Goal: Transaction & Acquisition: Book appointment/travel/reservation

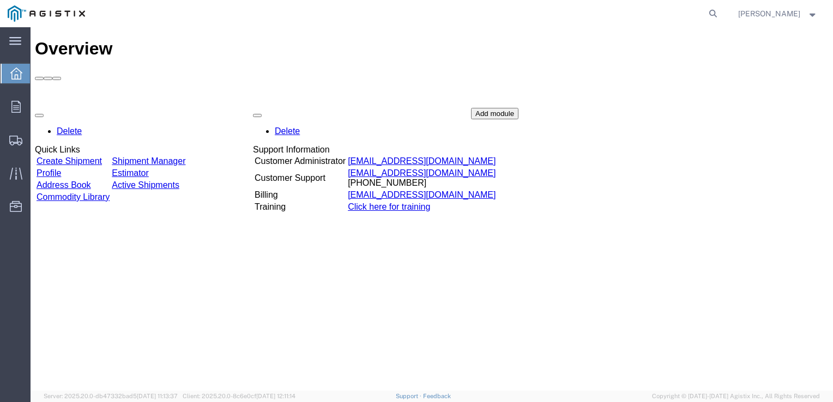
click at [82, 156] on link "Create Shipment" at bounding box center [69, 160] width 65 height 9
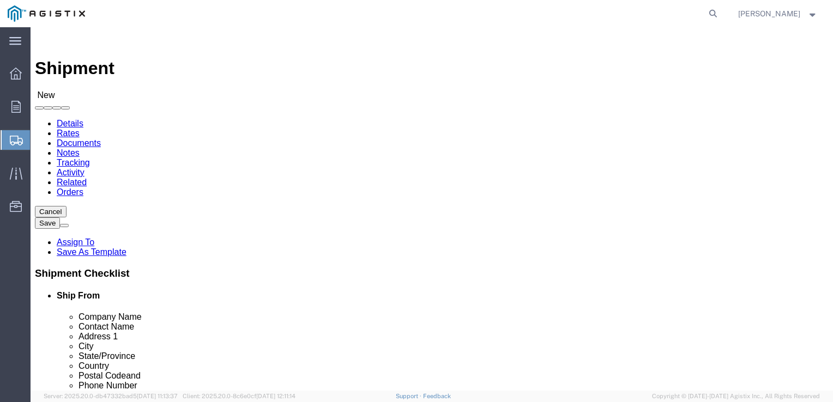
select select
click select "Select PG&E Tube Forgings of America Inc"
select select "9596"
click select "Select PG&E Tube Forgings of America Inc"
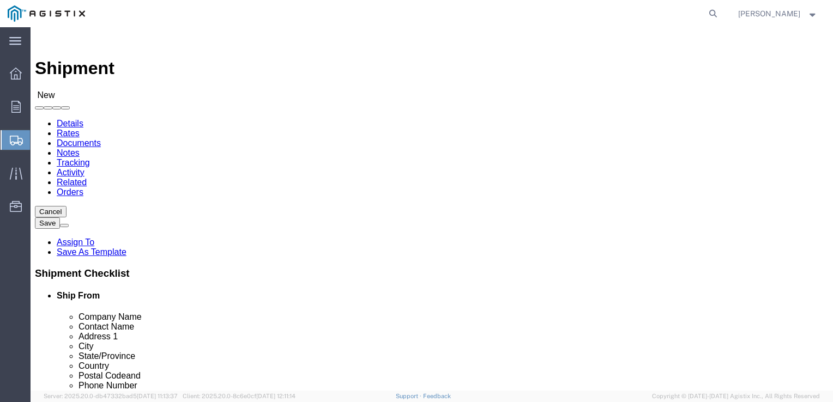
select select "PURCHORD"
select select
click select "Select All Others [GEOGRAPHIC_DATA] [GEOGRAPHIC_DATA] [GEOGRAPHIC_DATA] [GEOGRA…"
select select "23082"
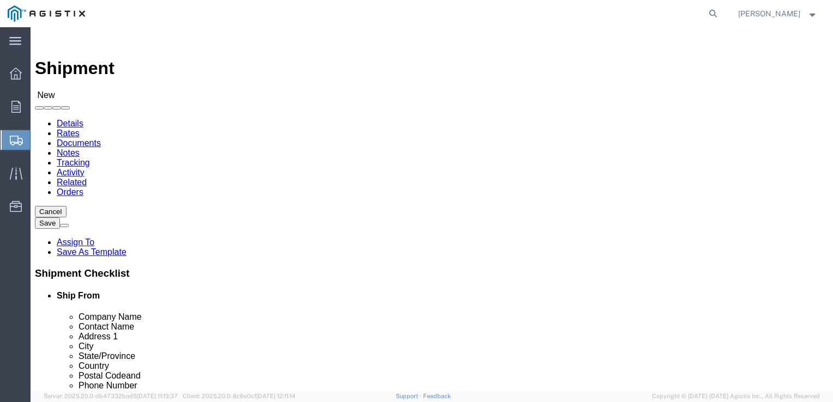
click select "Select All Others [GEOGRAPHIC_DATA] [GEOGRAPHIC_DATA] [GEOGRAPHIC_DATA] [GEOGRA…"
select select "MYPROFILE"
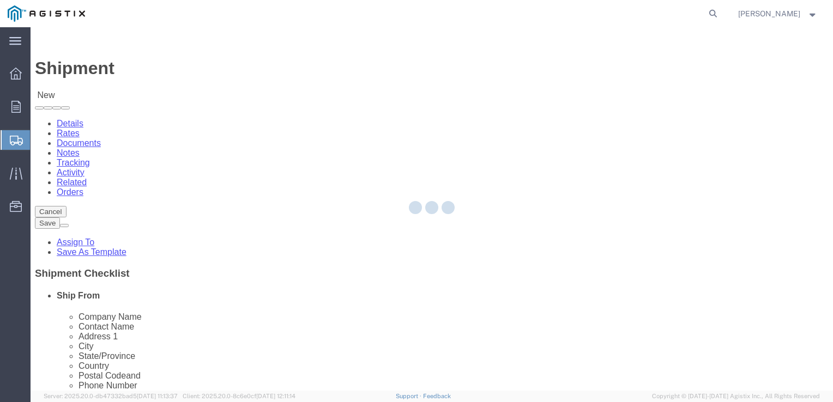
type input "Tube Forgings of America Inc"
type input "[PERSON_NAME]"
type input "[STREET_ADDRESS]"
type input "[GEOGRAPHIC_DATA]"
type input "97210"
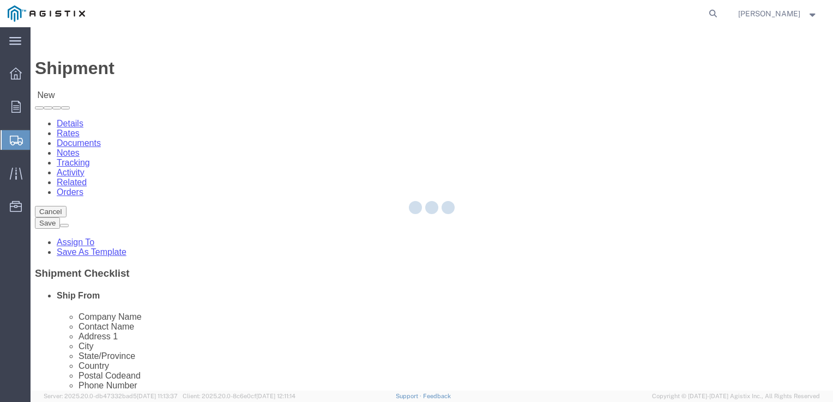
type input "[PHONE_NUMBER]"
type input "[EMAIL_ADDRESS][DOMAIN_NAME]"
checkbox input "true"
select select "OR"
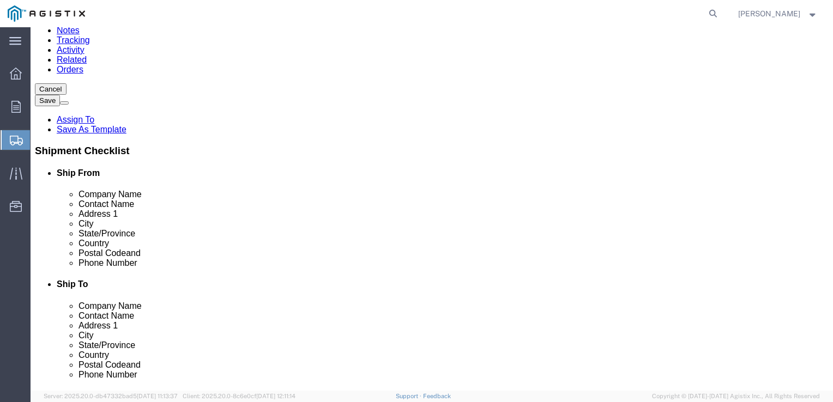
scroll to position [128, 0]
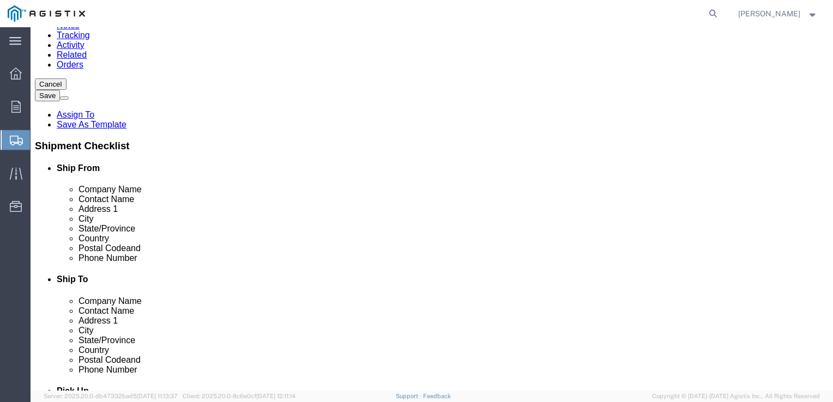
type input "MROIS"
type input "PG&E"
type input "[PERSON_NAME]"
type input "[STREET_ADDRESS][PERSON_NAME]"
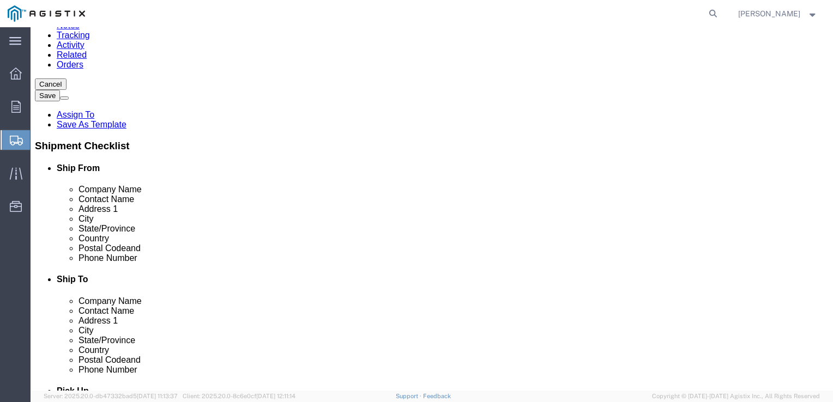
select select
type input "STOCKTON"
select select
type input "C"
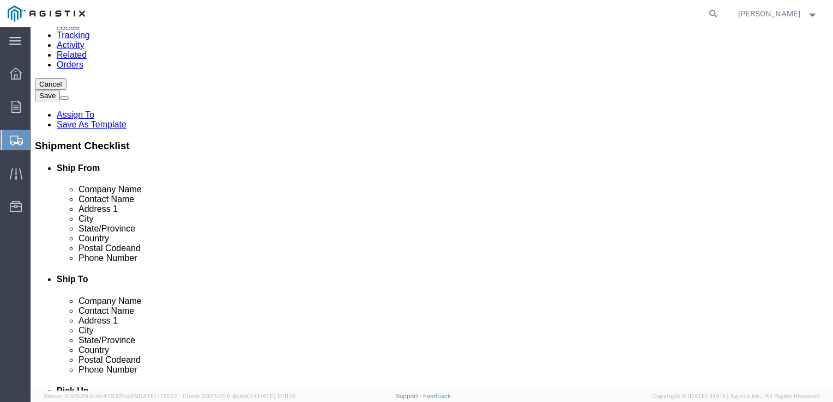
type input "CA"
select select
select select "AA"
type input "8"
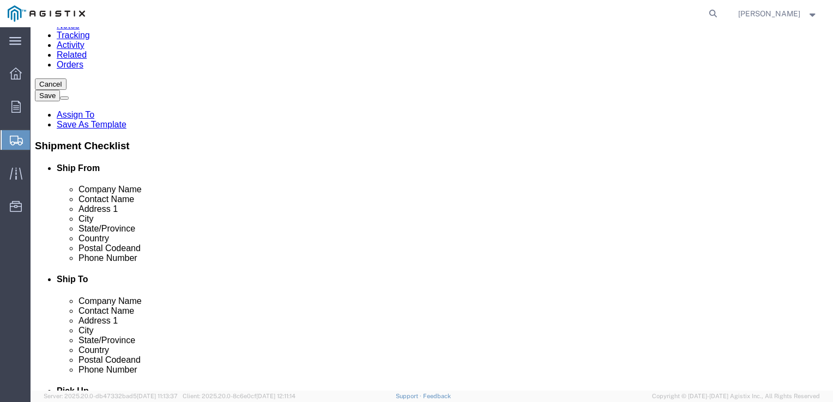
type input "95204"
type input "CA"
select select
select select "CA"
click input "Postal Code"
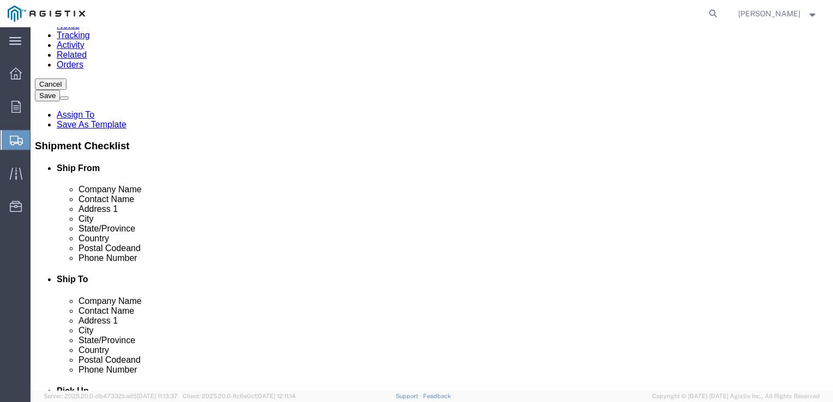
type input "95204"
select select
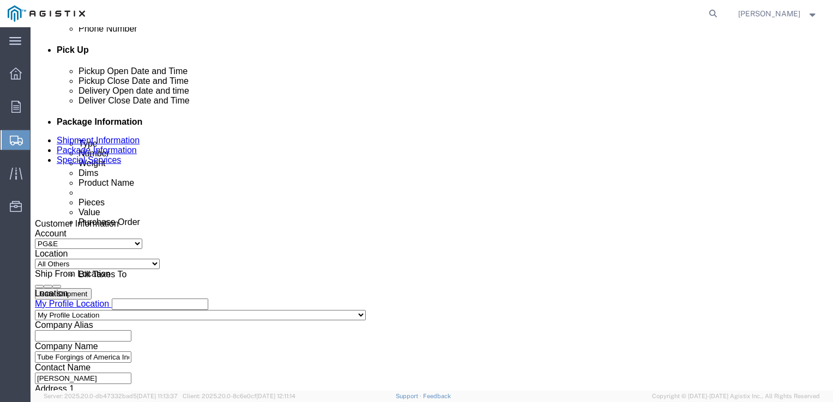
scroll to position [473, 0]
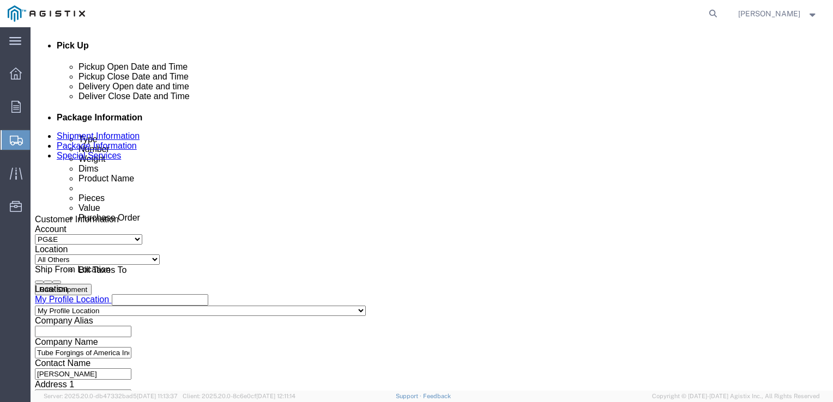
type input "7077478420"
click div "[DATE] 7:00 AM"
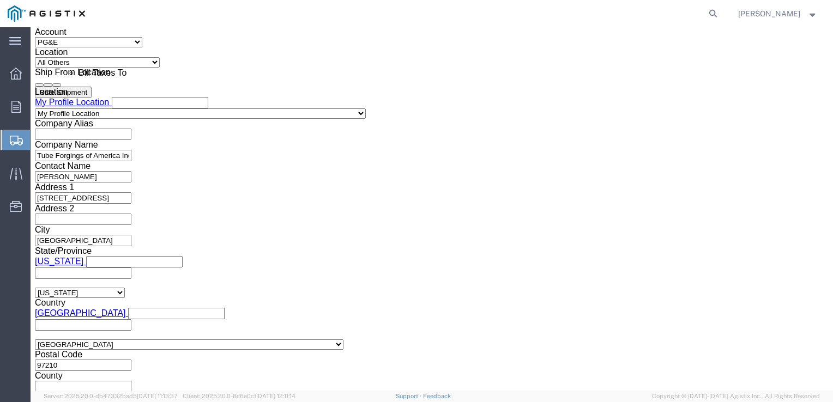
type input "12:30 PM"
click button "Apply"
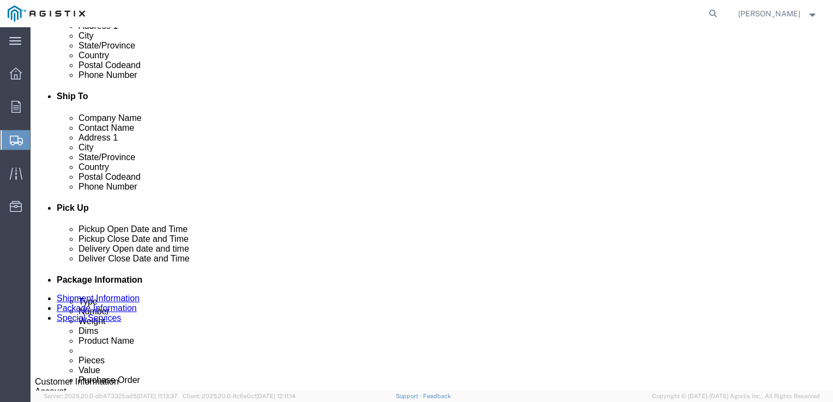
scroll to position [425, 0]
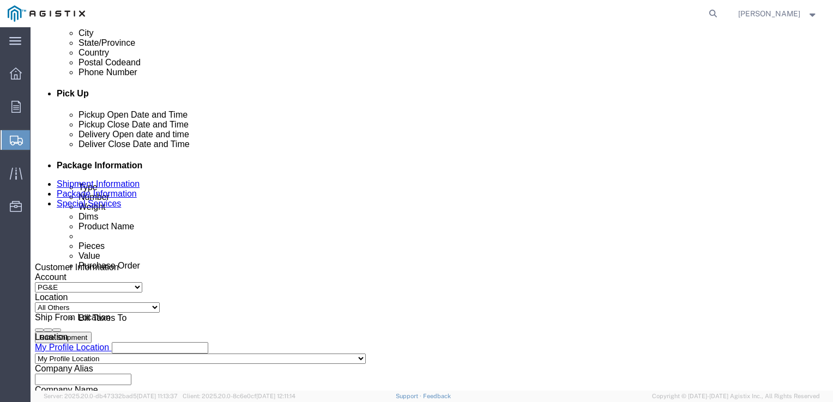
click div "[DATE] 1:30 PM"
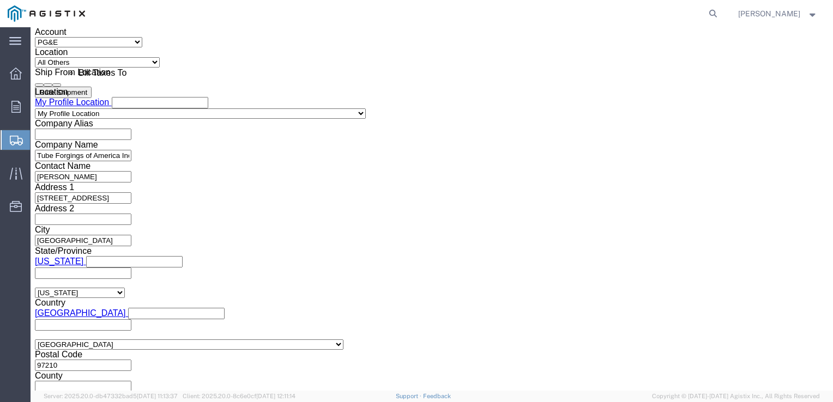
type input "2:30 PM"
click button "Apply"
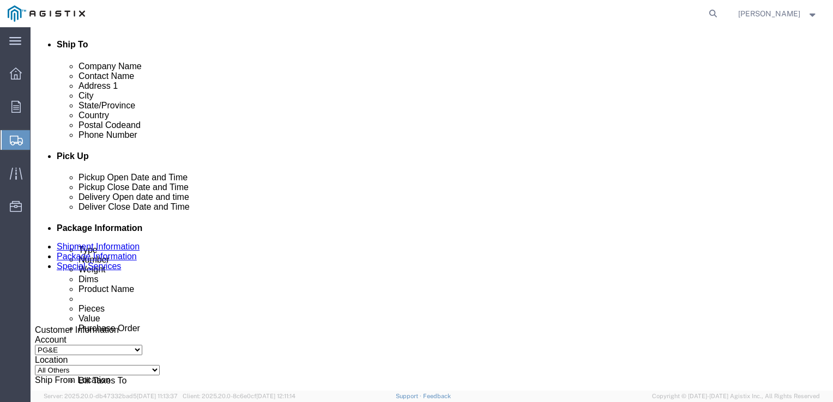
scroll to position [363, 0]
click div
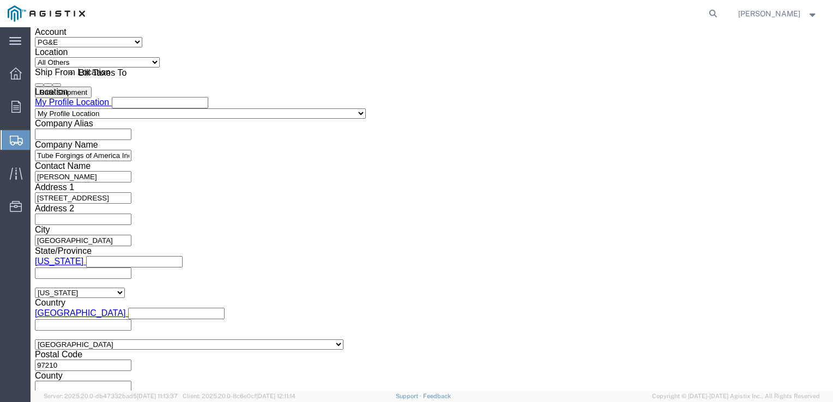
click input "3:30 PM"
type input "10:30 AM"
click button "Apply"
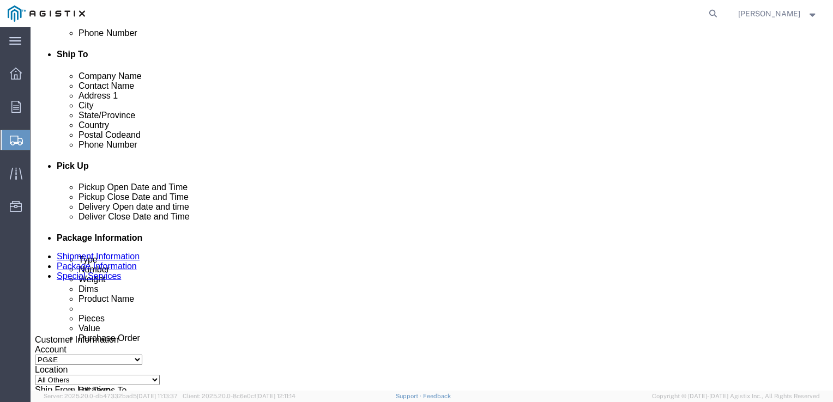
click icon
drag, startPoint x: 451, startPoint y: 310, endPoint x: 441, endPoint y: 310, distance: 10.4
click div
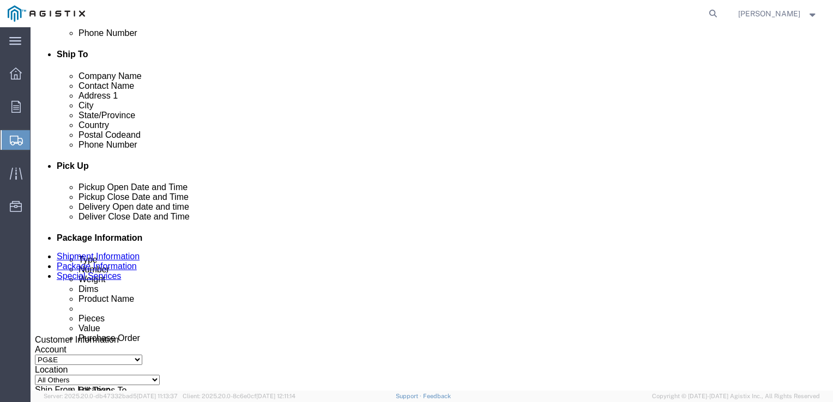
click div "[DATE] 10:30 AM"
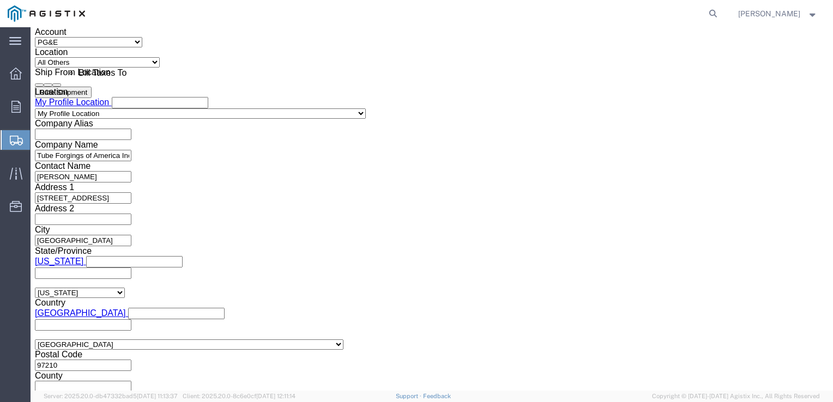
click button "Apply"
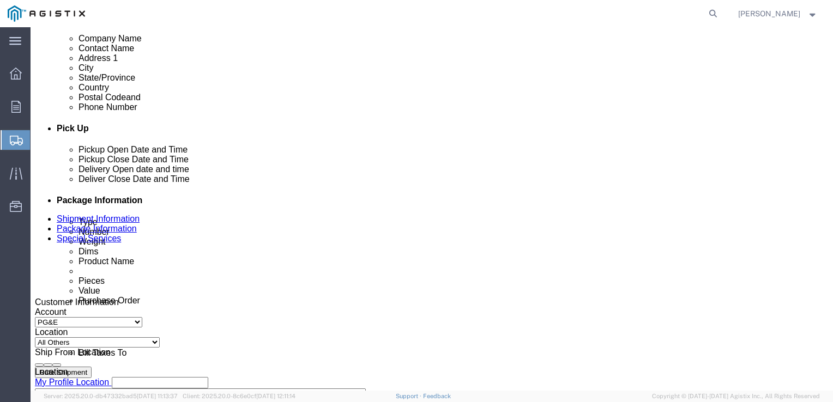
scroll to position [378, 0]
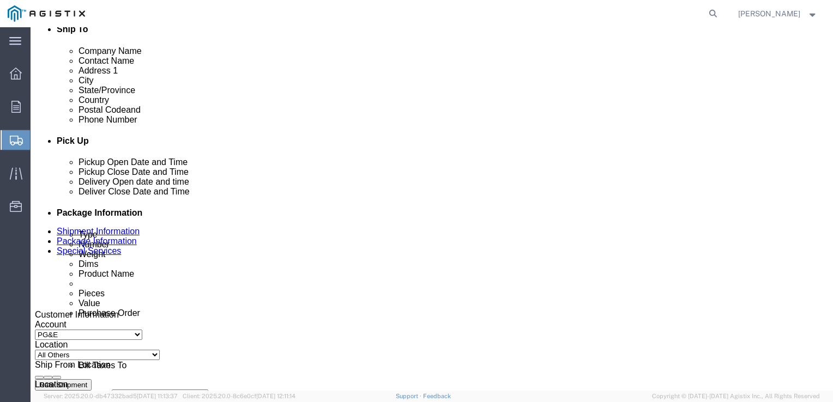
click icon
click div "[DATE] 10:30 AM"
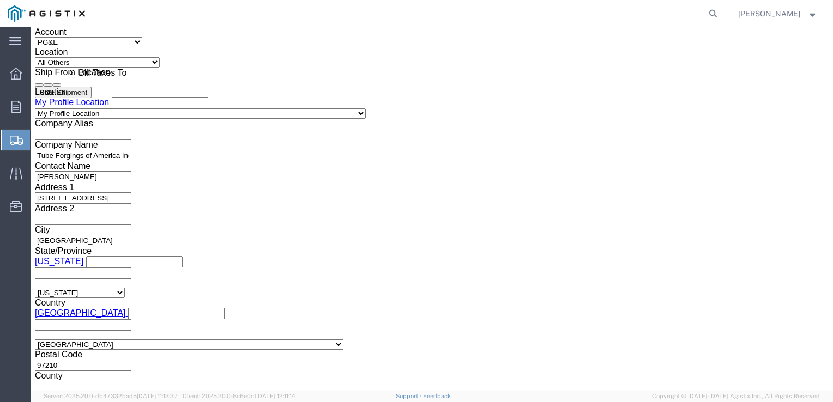
click button "Apply"
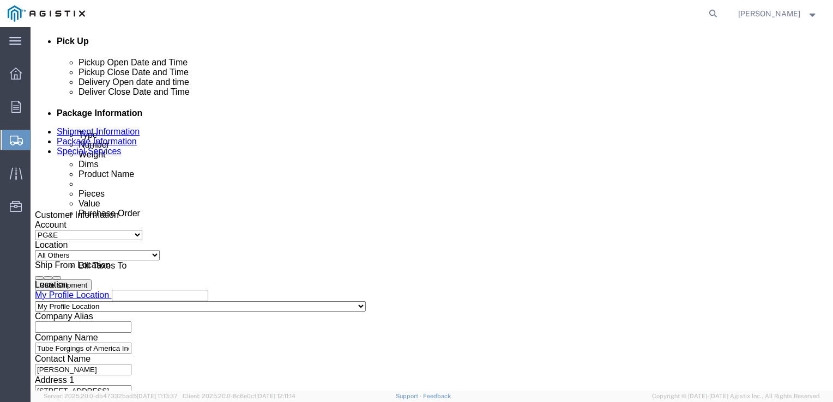
scroll to position [487, 0]
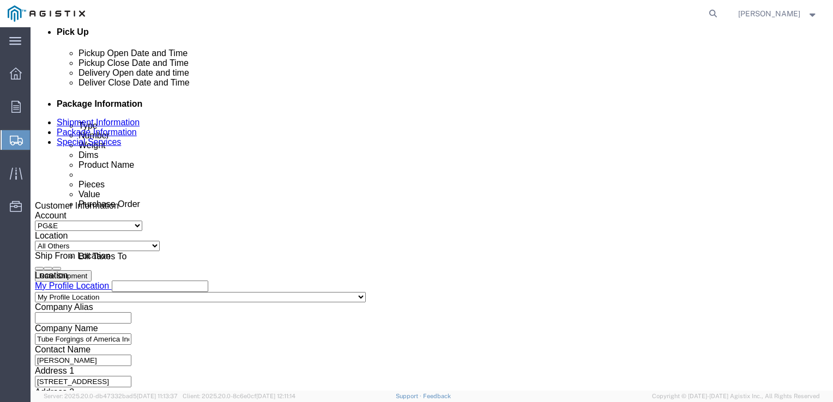
click input "text"
type input "3501423458"
click select "Select Account Type Activity ID Airline Appointment Number ASN Batch Request # …"
select select "RELNUM"
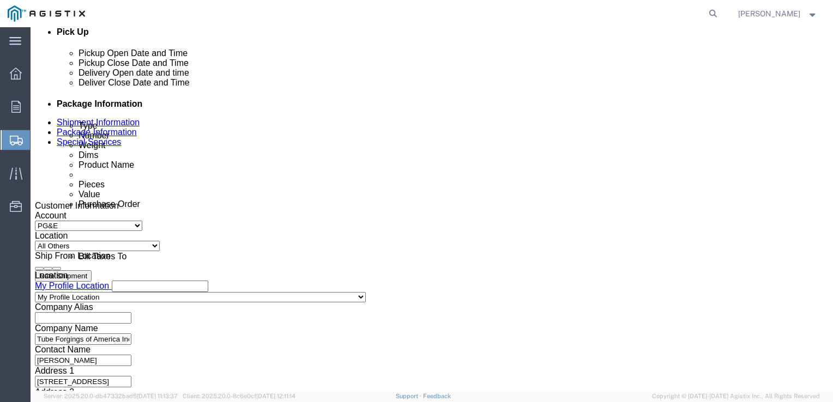
click select "Select Account Type Activity ID Airline Appointment Number ASN Batch Request # …"
type input "S100637106"
select select "SALEORDR"
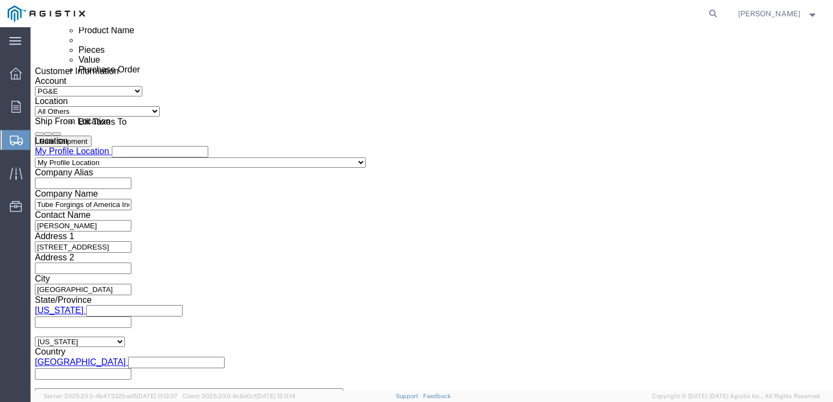
scroll to position [671, 0]
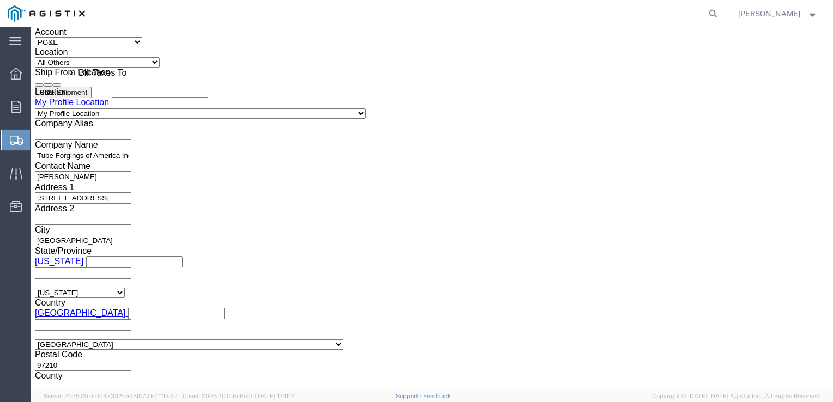
type input "328389"
click select "Select Air Less than Truckload Multi-Leg Ocean Freight Rail Small Parcel Truckl…"
select select "LTL"
click select "Select Air Less than Truckload Multi-Leg Ocean Freight Rail Small Parcel Truckl…"
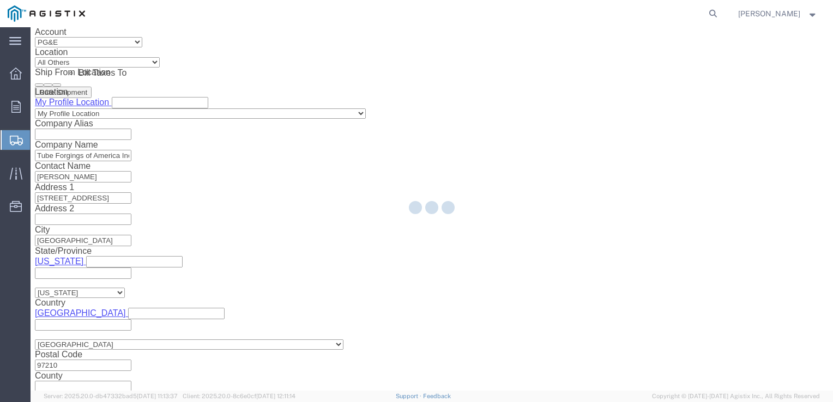
click at [191, 248] on div at bounding box center [432, 209] width 803 height 364
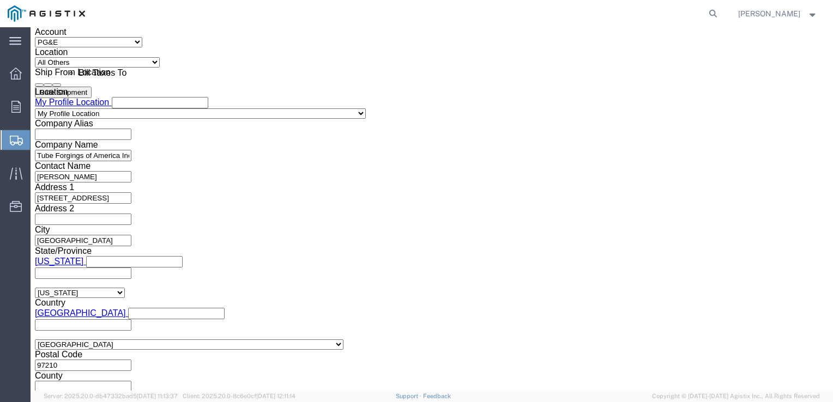
click input "text"
click td "7"
type input "[DATE]"
click input "text"
type input "2:30 PM"
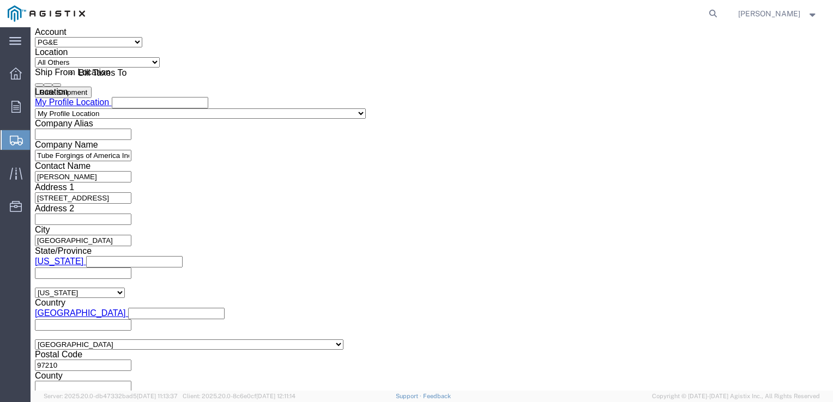
click input "text"
click td "8"
type input "[DATE]"
click input "text"
type input "3:30 PM"
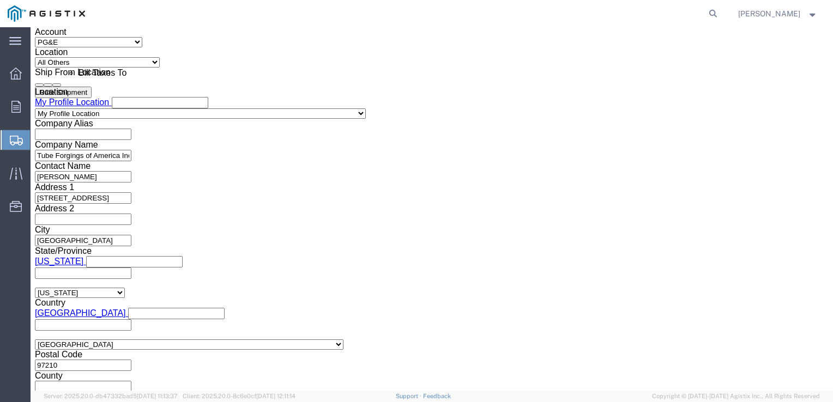
drag, startPoint x: 563, startPoint y: 323, endPoint x: 558, endPoint y: 321, distance: 5.6
click button "Continue"
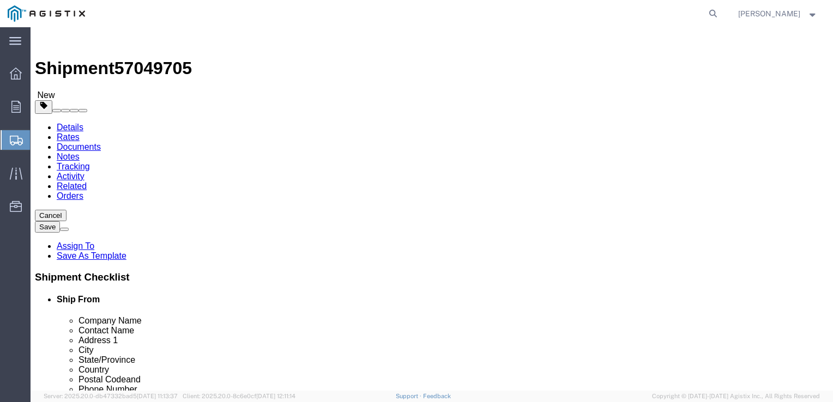
click select "Select Bulk Bundle(s) Cardboard Box(es) Carton(s) Crate(s) Drum(s) (Fiberboard)…"
select select "PSST"
click select "Select Bulk Bundle(s) Cardboard Box(es) Carton(s) Crate(s) Drum(s) (Fiberboard)…"
click input "text"
type input "1"
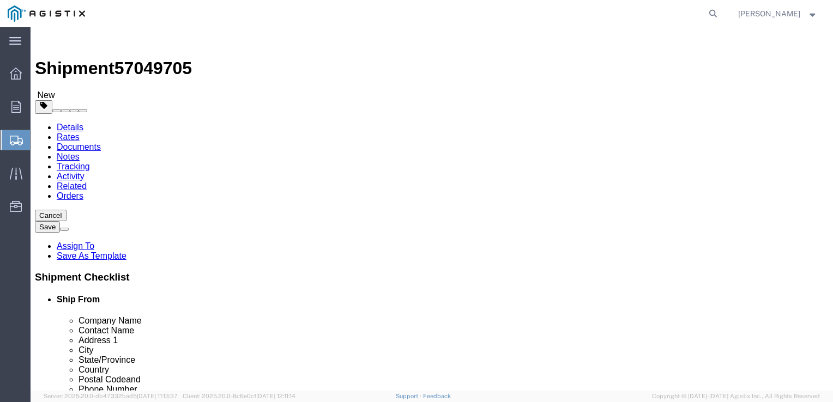
type input "48"
type input "42"
type input "10"
drag, startPoint x: 136, startPoint y: 292, endPoint x: 88, endPoint y: 290, distance: 47.5
click div "Weight 0.00 Select kgs lbs Ship. t°"
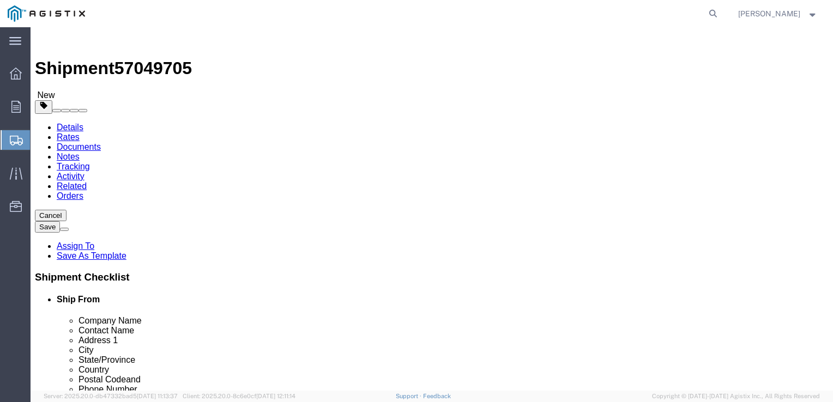
type input "239"
click link "Add Content"
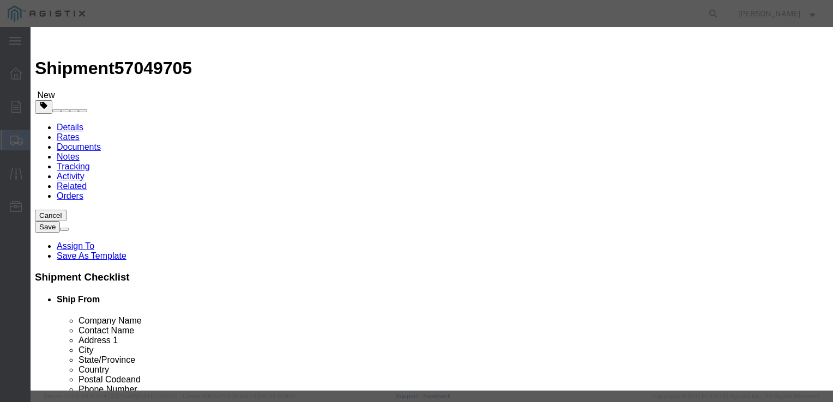
click input "text"
type input "PIPE FITTINGS"
type input "8471.04"
drag, startPoint x: 215, startPoint y: 105, endPoint x: 189, endPoint y: 104, distance: 26.2
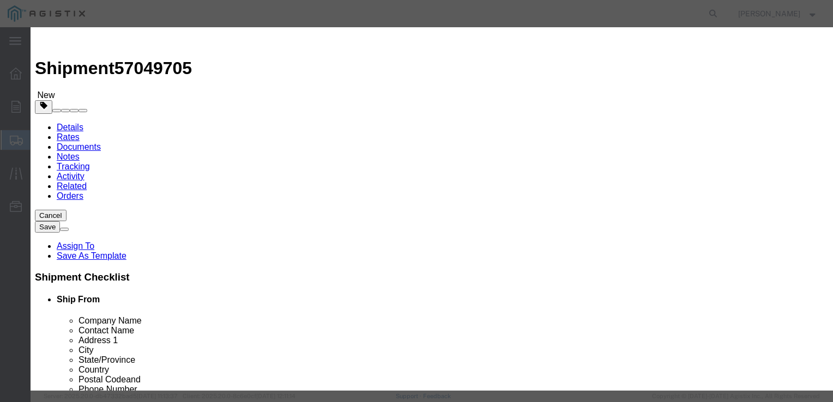
drag, startPoint x: 230, startPoint y: 100, endPoint x: 191, endPoint y: 99, distance: 38.2
click div "Pieces 0 Select Bag Barrels 100Board Feet Bottle Box Blister Pack Carats Can Ca…"
type input "7"
type input "59297.28"
type input "239"
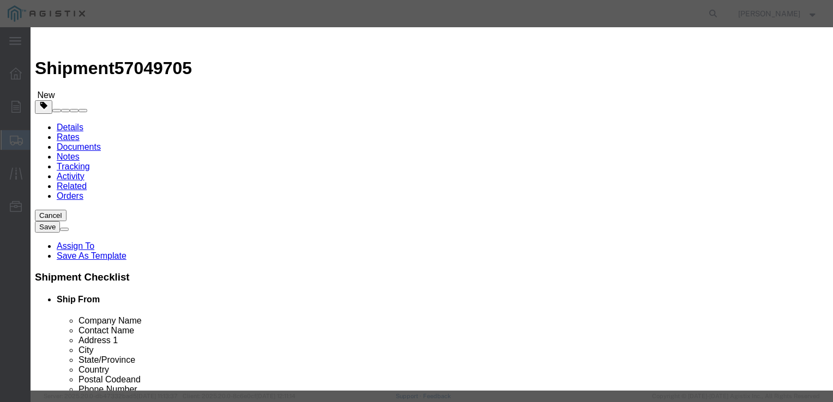
select select "USD"
select select "50"
click textarea
type textarea "B"
type textarea "PIPE FITITNGS"
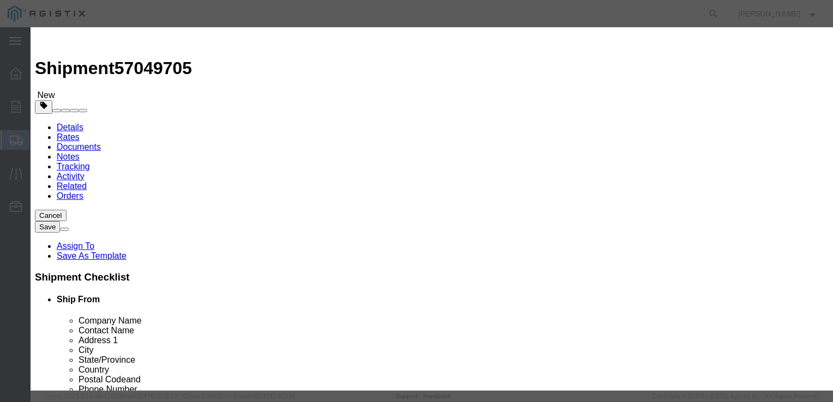
click button "Save & Close"
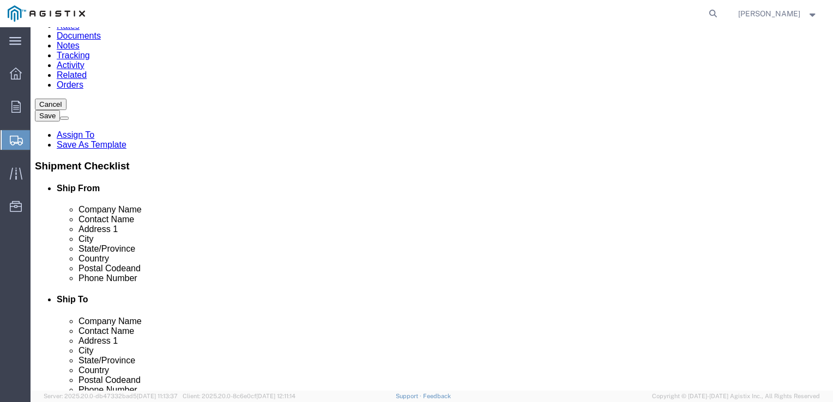
scroll to position [114, 0]
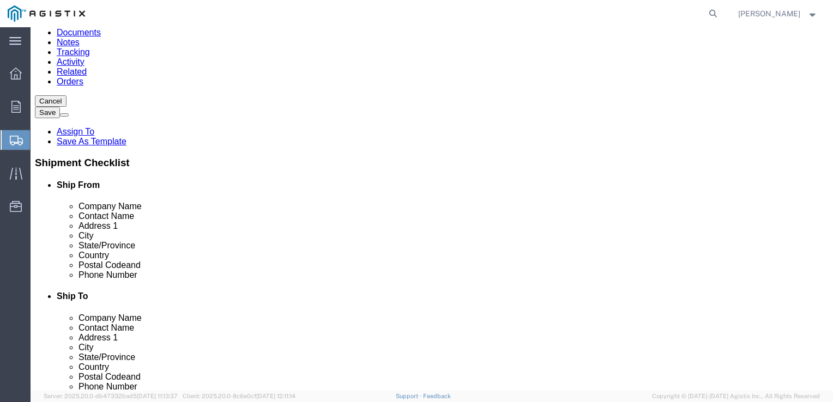
drag, startPoint x: 147, startPoint y: 239, endPoint x: 141, endPoint y: 238, distance: 6.6
click dd "7.00 Each"
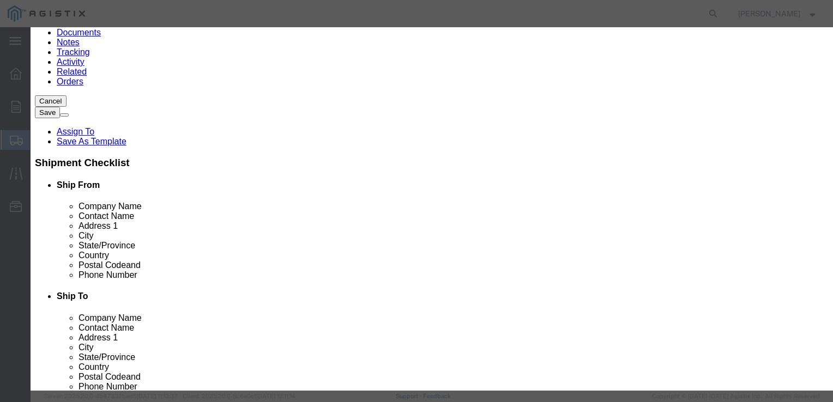
drag, startPoint x: 141, startPoint y: 238, endPoint x: 207, endPoint y: 124, distance: 131.7
click div "Product Name PIPE FITTINGS Pieces 7.00 Select Bag Barrels 100Board Feet Bottle …"
type input "1.00"
type input "34.14"
click button "Save & Close"
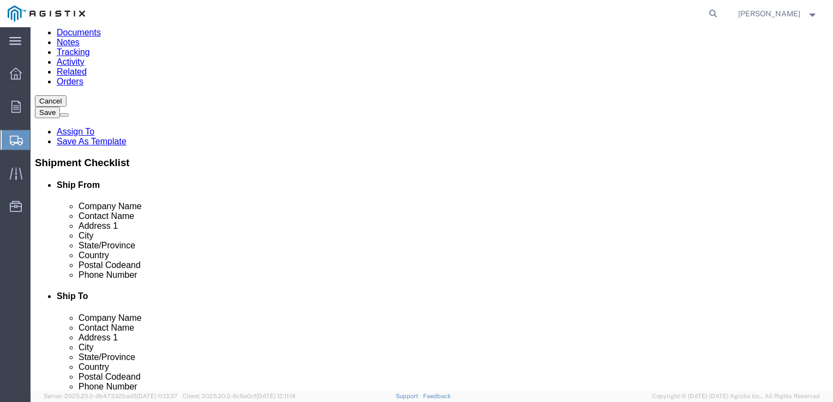
drag, startPoint x: 166, startPoint y: 251, endPoint x: 159, endPoint y: 250, distance: 6.6
click dd "34.14 USD"
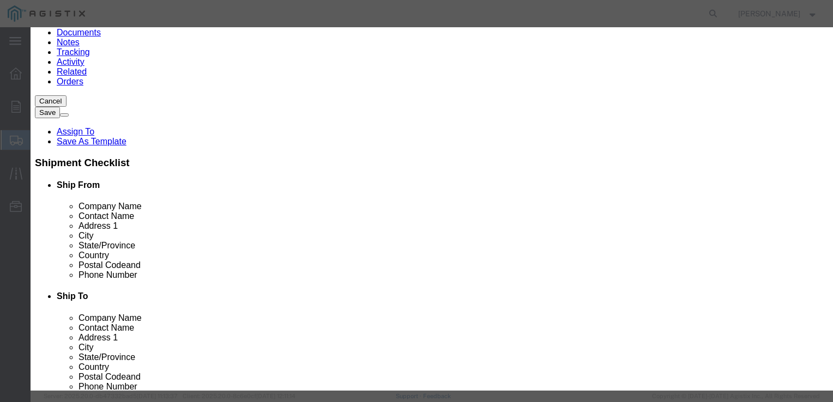
drag, startPoint x: 210, startPoint y: 123, endPoint x: 178, endPoint y: 125, distance: 31.7
click div "Total Value 34.14 Select ADP AED AFN ALL AMD AOA ARS ATS AUD AWG AZN BAM BBD BD…"
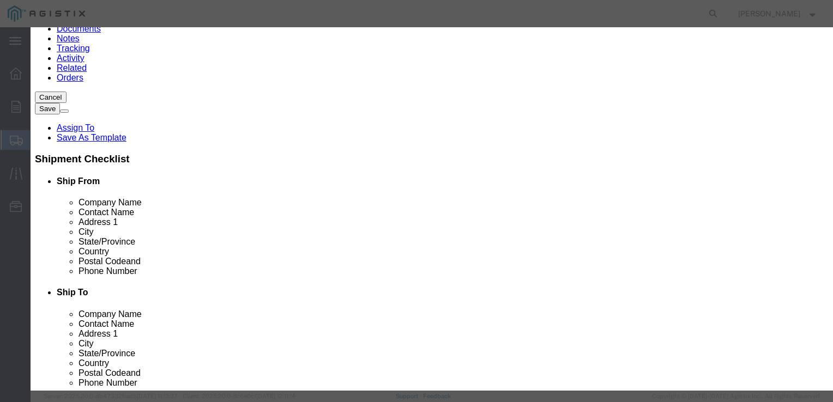
click input "34.14"
drag, startPoint x: 245, startPoint y: 128, endPoint x: 198, endPoint y: 128, distance: 47.4
click div "Total Value 34.14 Select ADP AED AFN ALL AMD AOA ARS ATS AUD AWG AZN BAM BBD BD…"
type input "239"
click button "Save & Close"
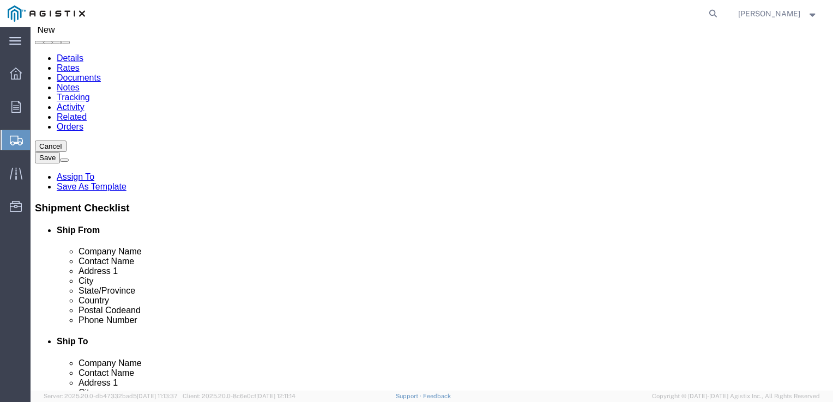
scroll to position [64, 0]
click input "text"
select select "MYPROFILE"
select select "OR"
click input "text"
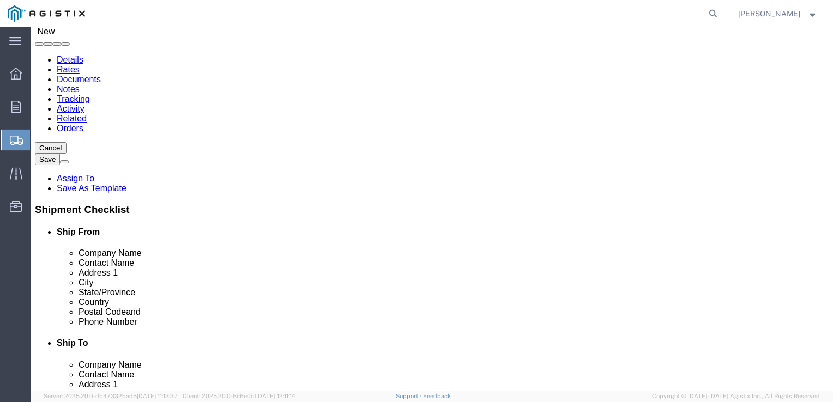
type input "PG&E"
type input "[PERSON_NAME]"
type input "[STREET_ADDRESS][PERSON_NAME]"
type input "STOCKTON"
type input "CA"
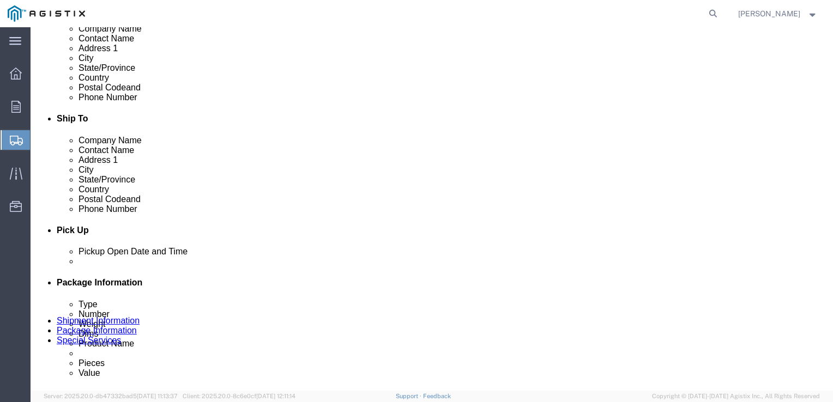
scroll to position [294, 0]
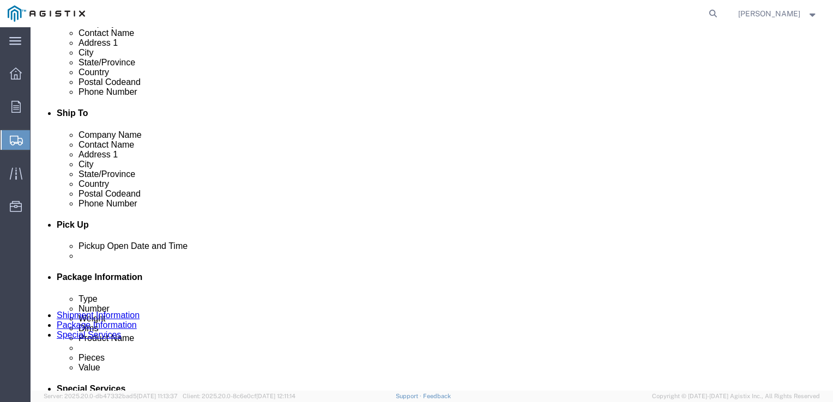
click input "Postal Code"
type input "95204"
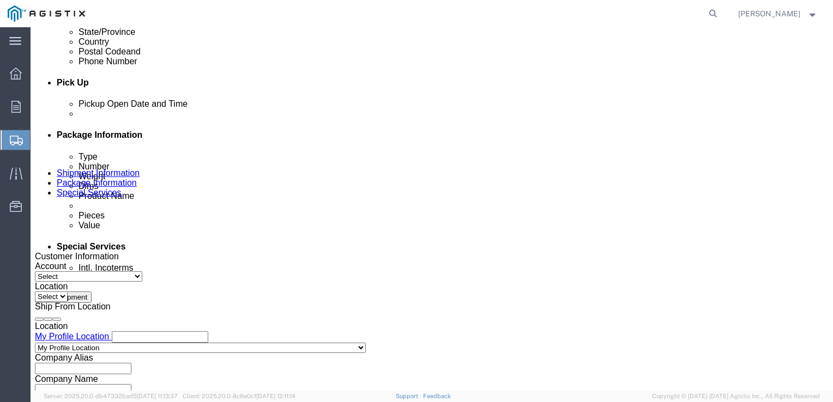
scroll to position [438, 0]
type input "7077478420"
drag, startPoint x: 337, startPoint y: 228, endPoint x: 333, endPoint y: 225, distance: 5.9
click div
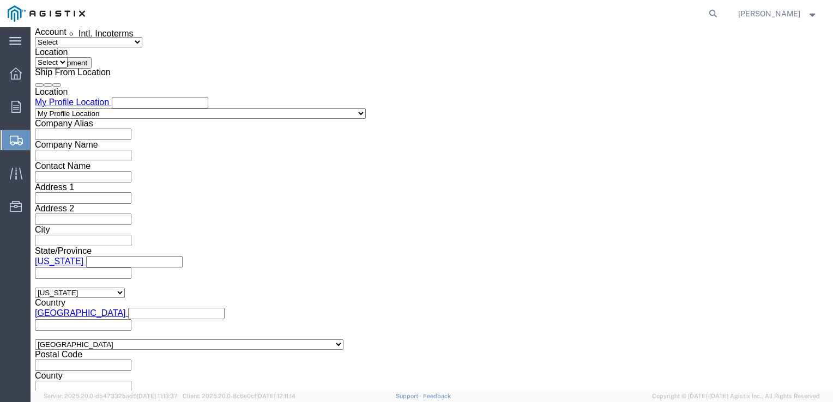
click button "Apply"
click input "text"
click td "8"
click input "text"
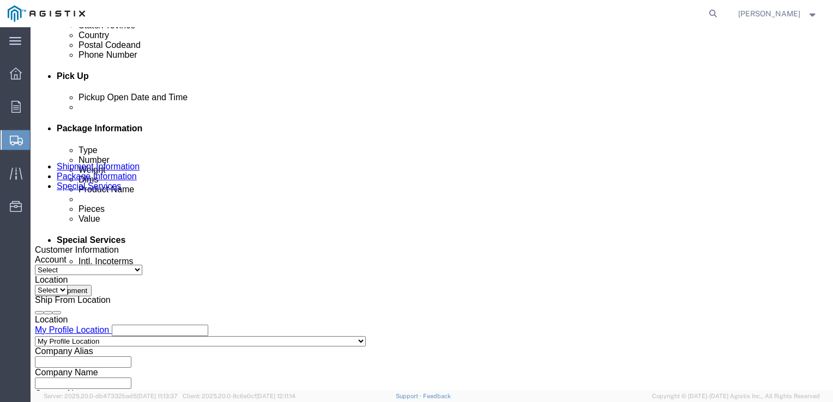
scroll to position [434, 0]
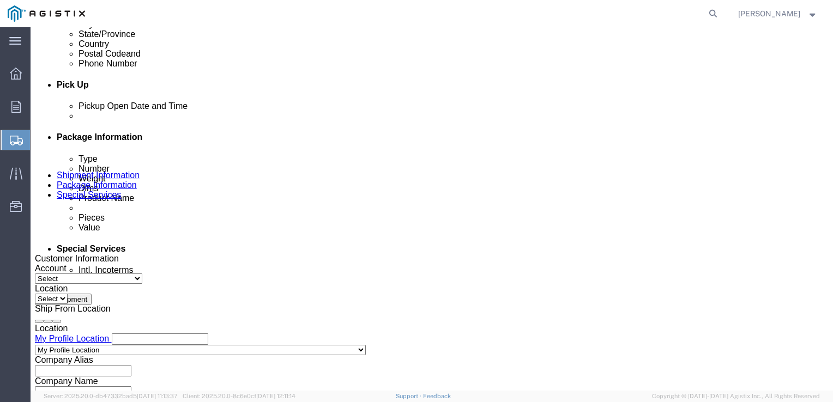
click div
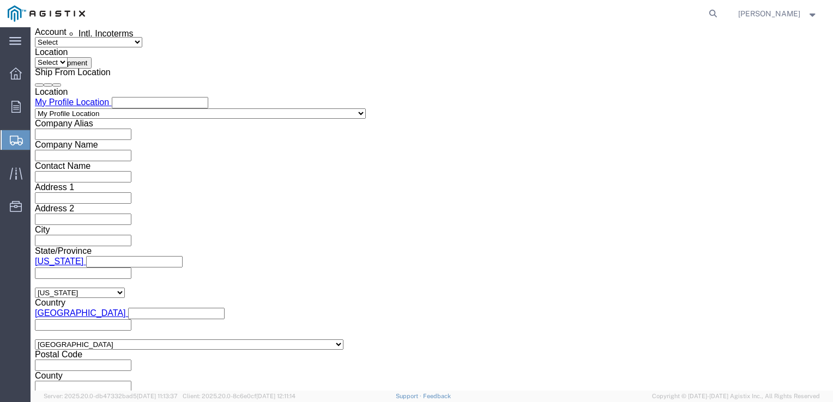
type input "3:30 PM"
click button "Apply"
click input "text"
click select "Select Air Less than Truckload Multi-Leg Ocean Freight Rail Small Parcel Truckl…"
select select "LTL"
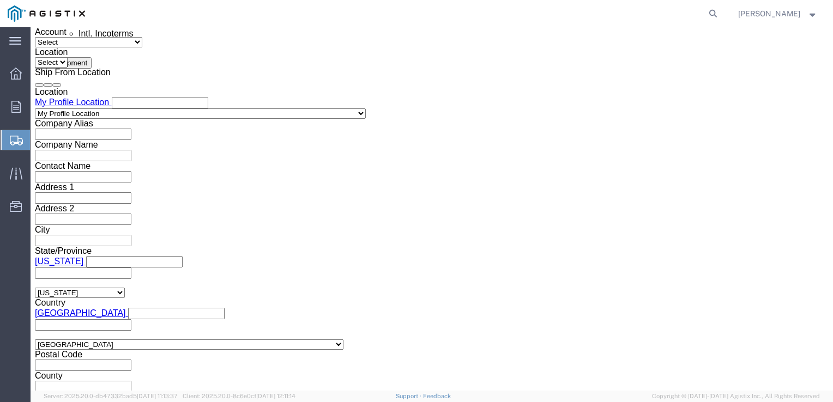
click select "Select Air Less than Truckload Multi-Leg Ocean Freight Rail Small Parcel Truckl…"
click input "text"
click td "7"
click input "text"
type input "2:30 PM"
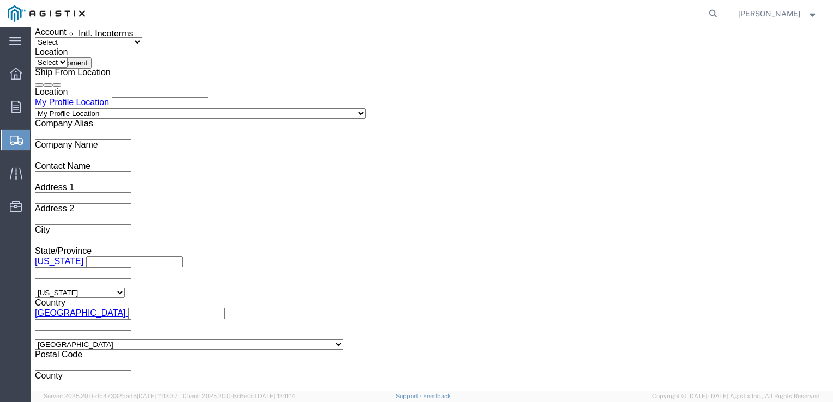
click input "text"
type input "3:30 PM"
click button "Continue"
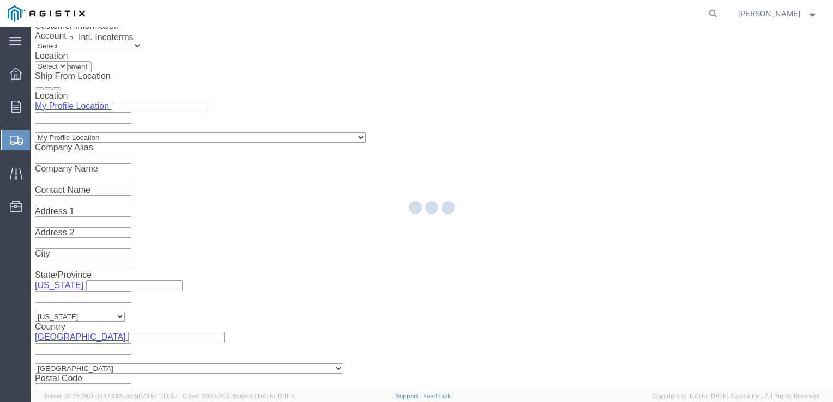
scroll to position [4, 0]
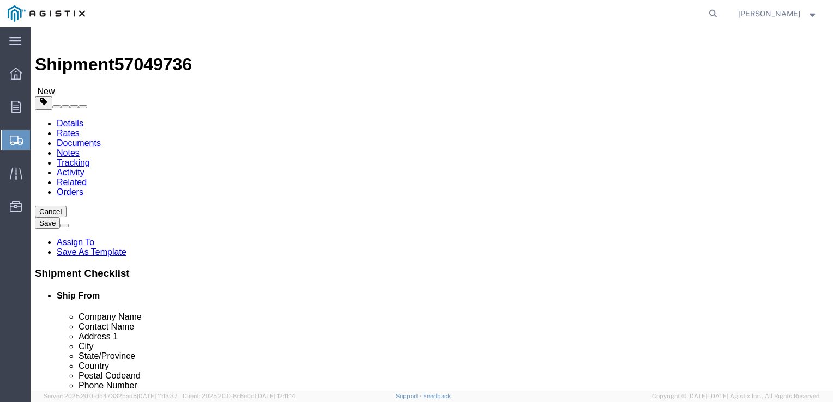
drag, startPoint x: 197, startPoint y: 208, endPoint x: 191, endPoint y: 207, distance: 5.6
click select "Select Bale(s) Basket(s) Bolt(s) Bottle(s) Buckets Bulk Bundle(s) Can(s) Cardbo…"
select select "PSST"
click select "Select Bale(s) Basket(s) Bolt(s) Bottle(s) Buckets Bulk Bundle(s) Can(s) Cardbo…"
click input "text"
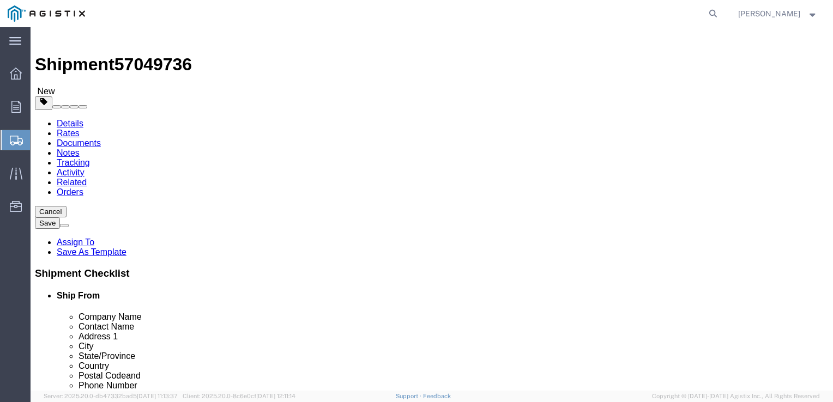
type input "1"
type input "48"
type input "42"
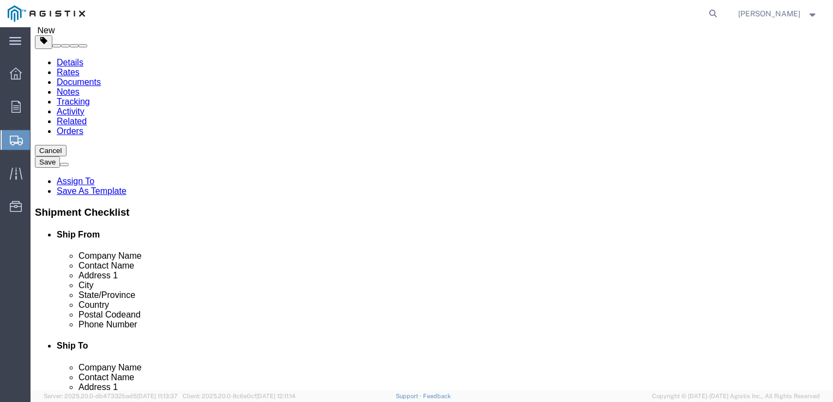
scroll to position [65, 0]
type input "10"
click div "1 x Pallet(s) Standard (Stackable) Package Type Select Bale(s) Basket(s) Bolt(s…"
click link "Add Content"
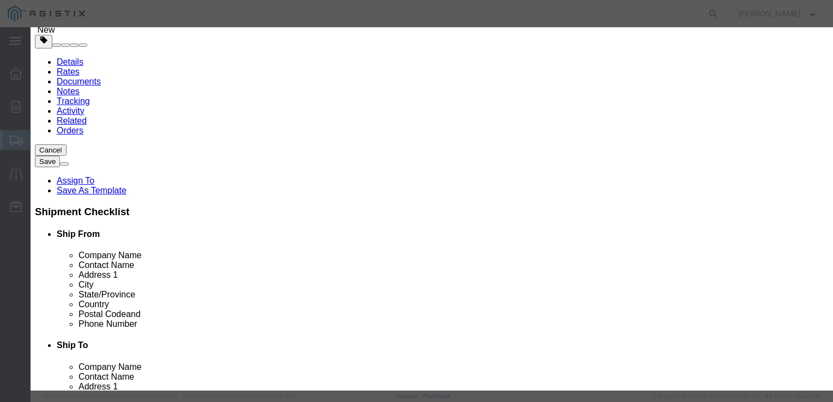
click input "text"
type input "PIPE FITITNGS"
type input "1"
select select "USD"
type input "1068.97"
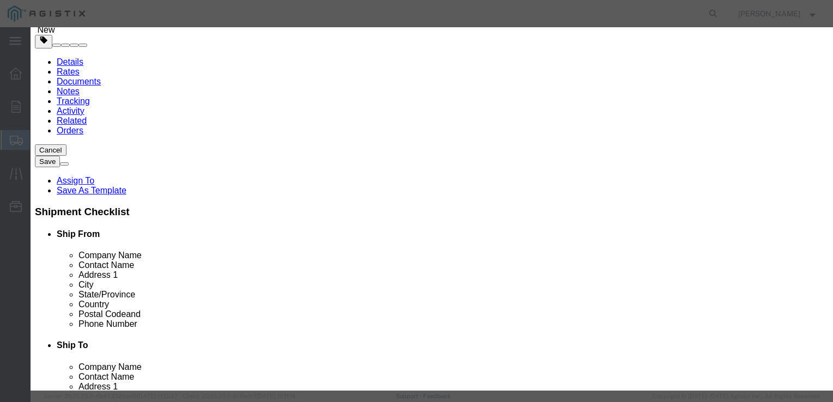
select select "50"
click textarea
type textarea "PIPE FITITNGS"
click button "Save & Close"
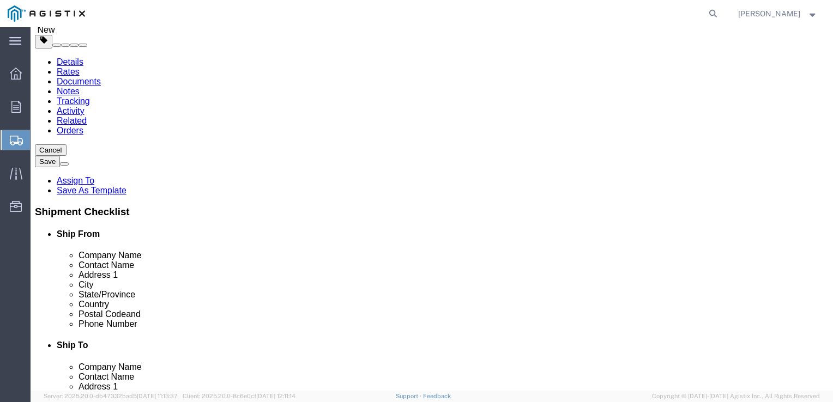
click html "Shipment 57049736 New Details Rates Documents Notes Tracking Activity Related O…"
click div "1 x Pallet(s) Standard (Stackable) Package Type Select Bale(s) Basket(s) Bolt(s…"
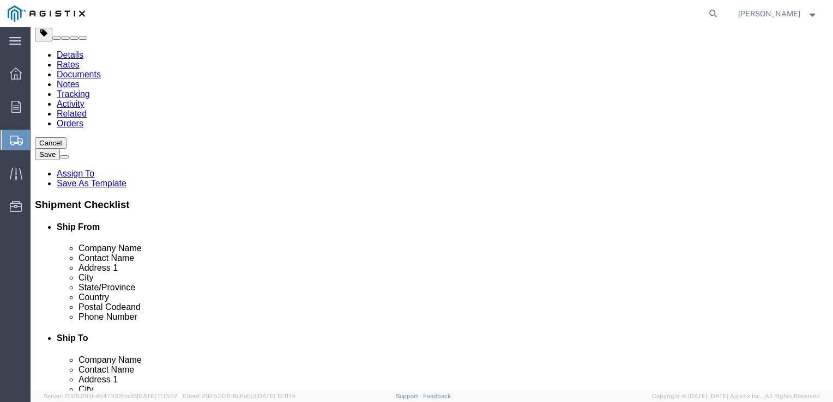
scroll to position [67, 0]
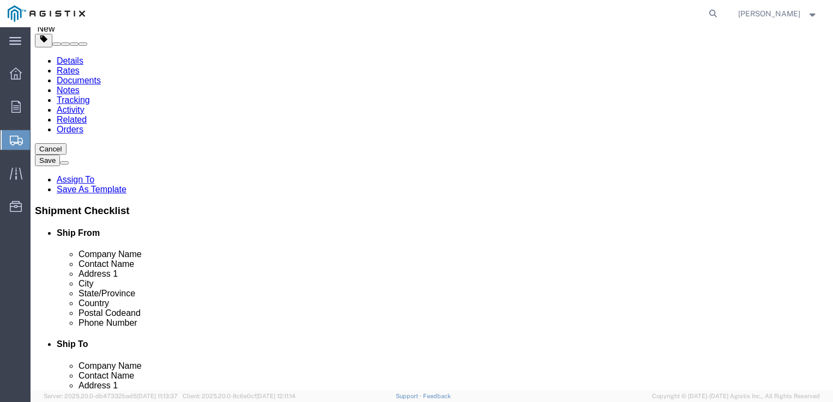
drag, startPoint x: 135, startPoint y: 226, endPoint x: 83, endPoint y: 230, distance: 52.4
click div "Weight Total weight of packages in pounds or kilograms 0.00 Select kgs lbs Ship…"
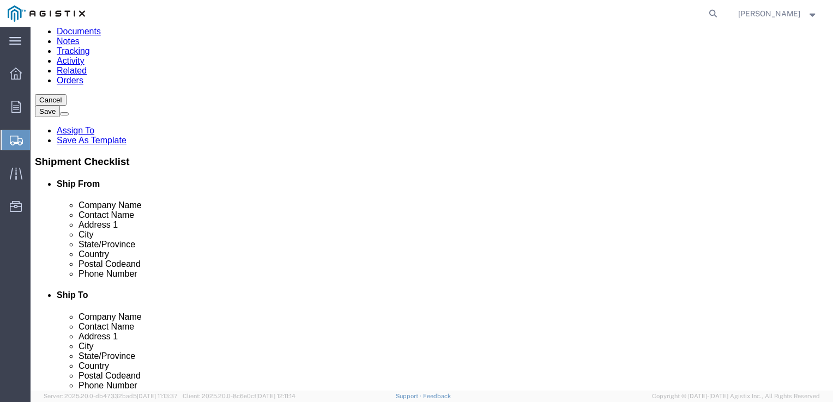
scroll to position [144, 0]
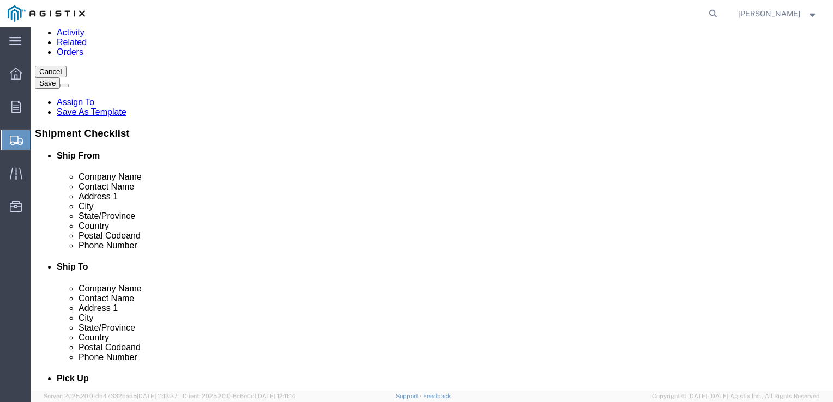
type input "239"
click button "Continue"
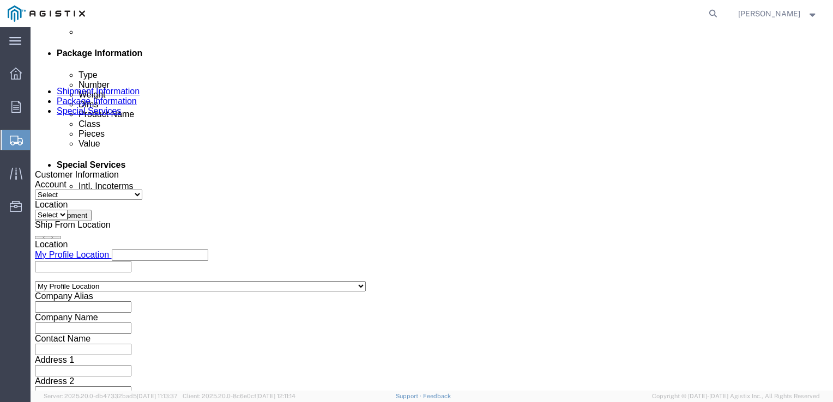
scroll to position [541, 0]
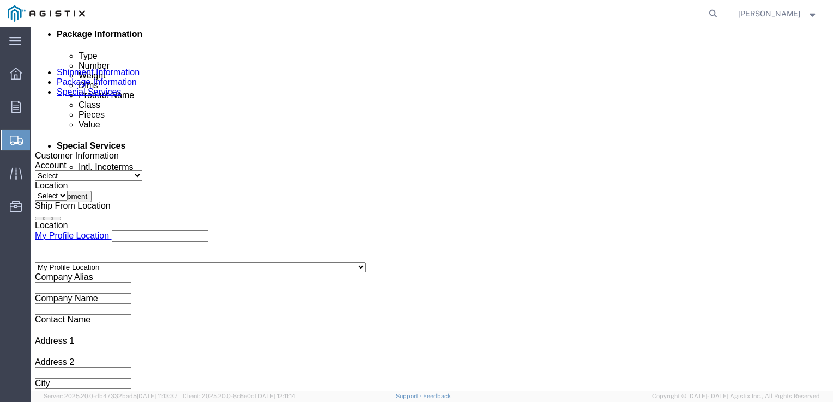
click input "text"
type input "PG&E"
type input "[STREET_ADDRESS][PERSON_NAME]"
select select "US"
type input "C"
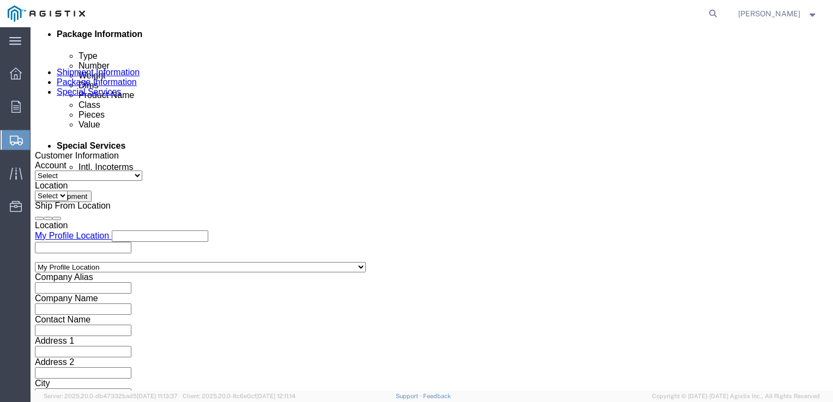
type input "C"
type input "CA"
select select "CA"
type input "[PERSON_NAME]"
type input "7077478420"
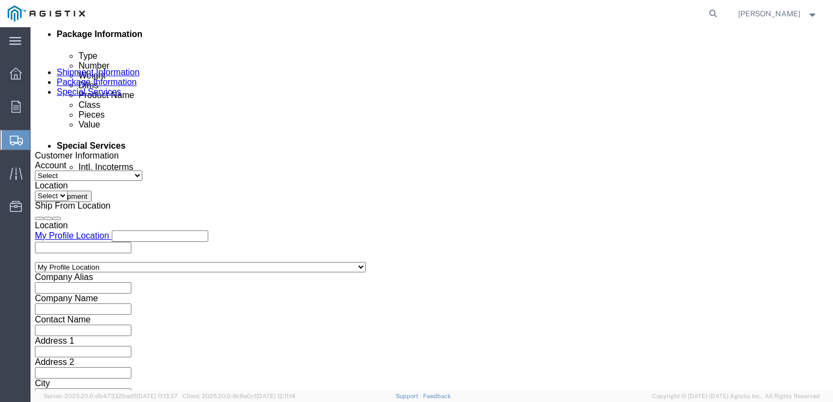
type input "8"
type input "STOCKTON"
type input "C"
type input "95204"
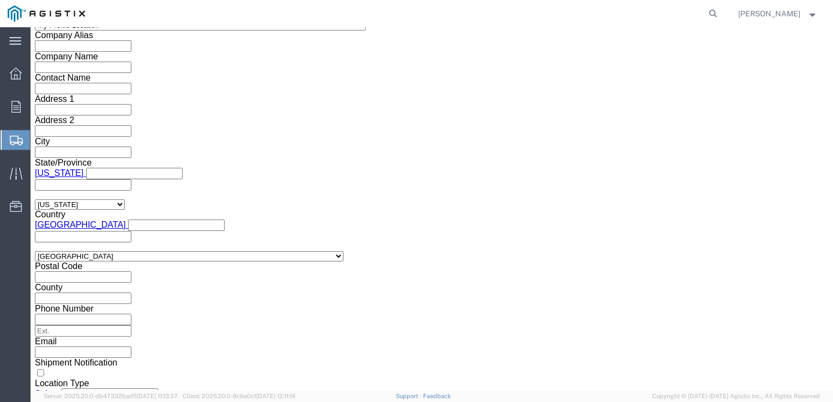
scroll to position [797, 0]
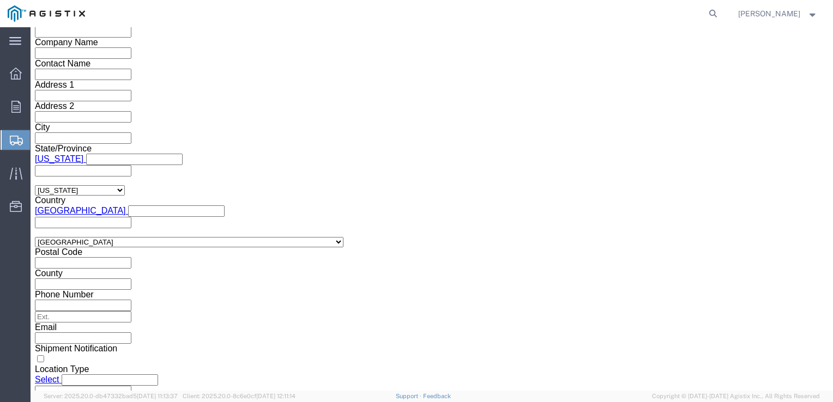
select select "MYPROFILE"
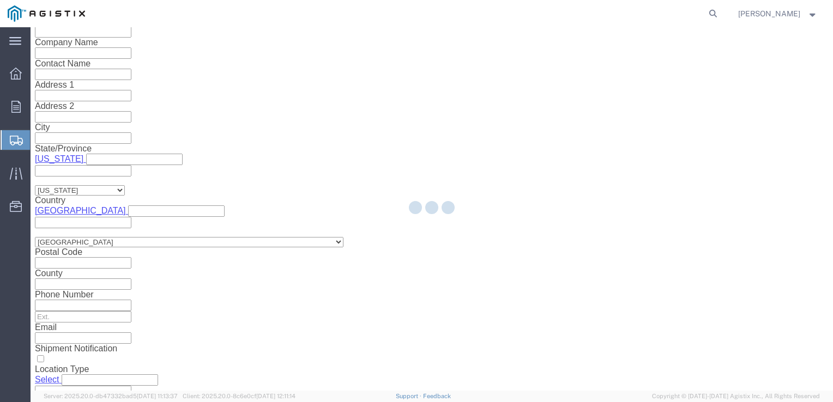
type input "Tube Forgings of America Inc"
type input "[STREET_ADDRESS]"
select select "US"
type input "[PERSON_NAME]"
type input "[PHONE_NUMBER]"
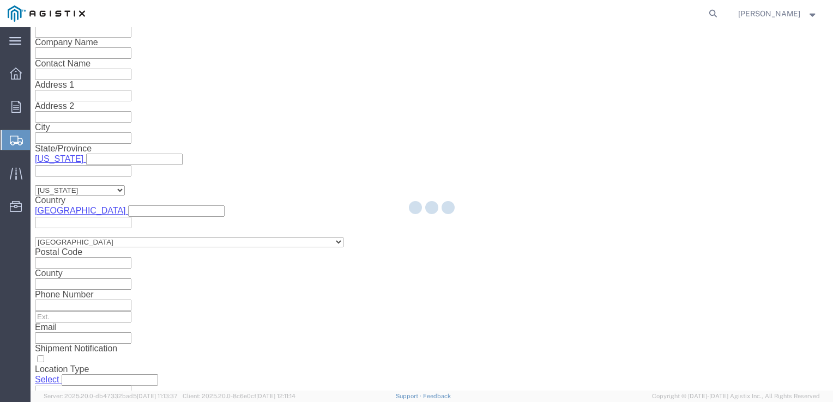
type input "[GEOGRAPHIC_DATA]"
type input "97210"
select select "OR"
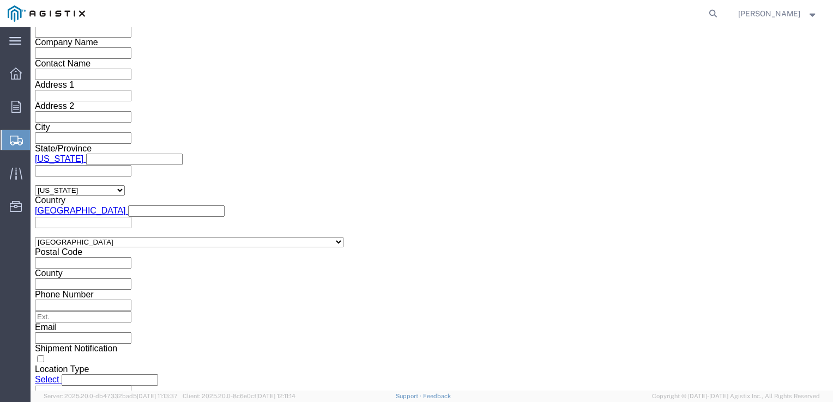
click button "Rate Shipment"
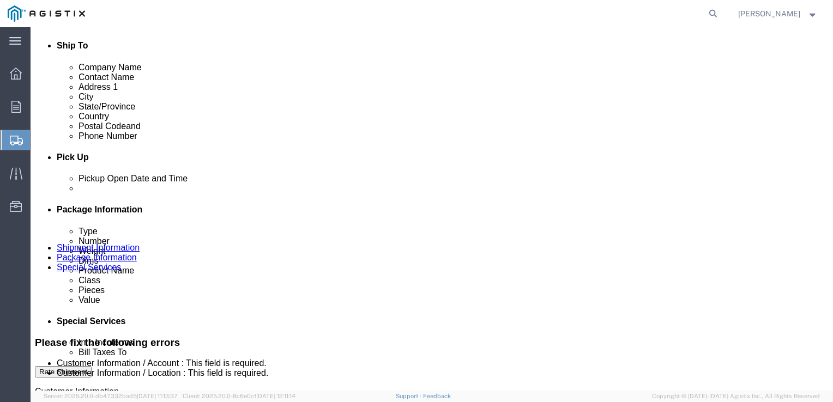
scroll to position [395, 0]
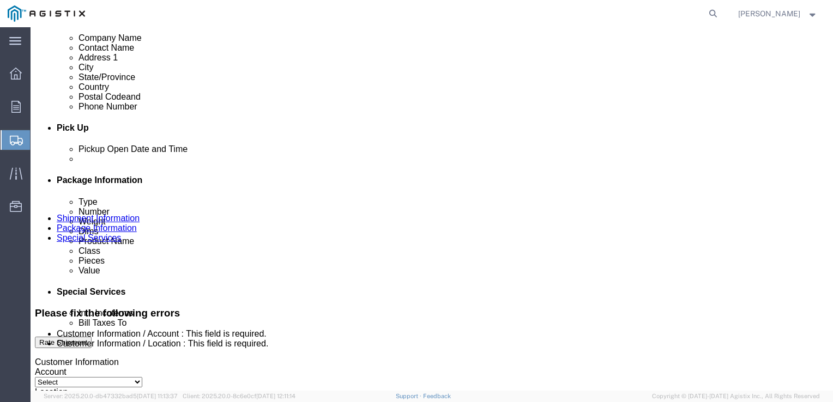
click input "BOL"
checkbox input "true"
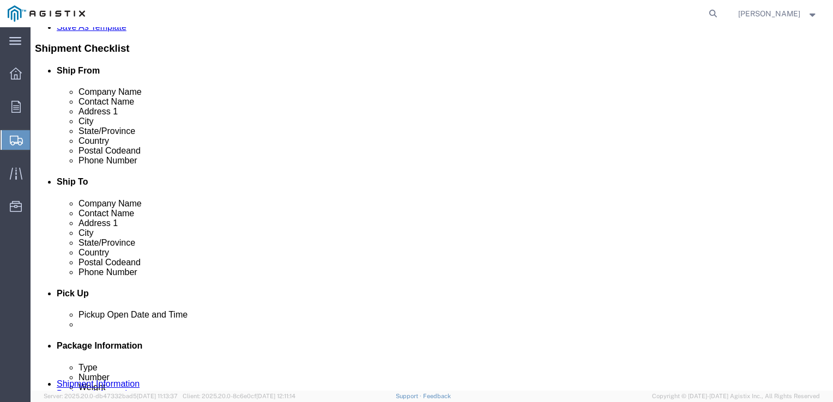
scroll to position [221, 0]
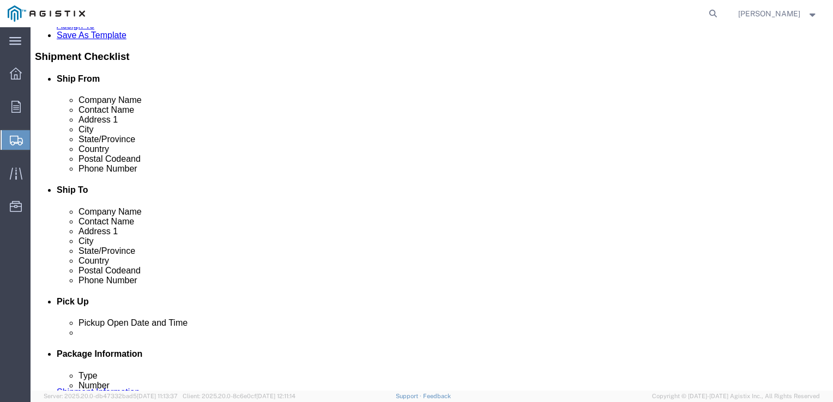
click select "Select 1 Day 2 Day 3-5 Day Economy 5+ Day"
select select "3-5 Day Economy"
click select "Select 1 Day 2 Day 3-5 Day Economy 5+ Day"
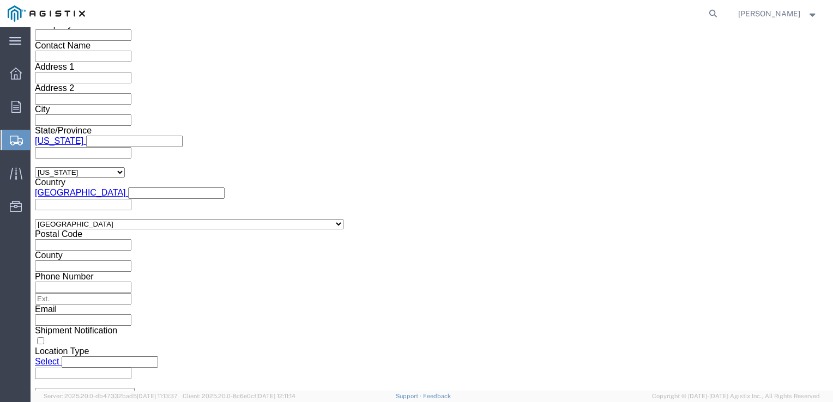
scroll to position [933, 0]
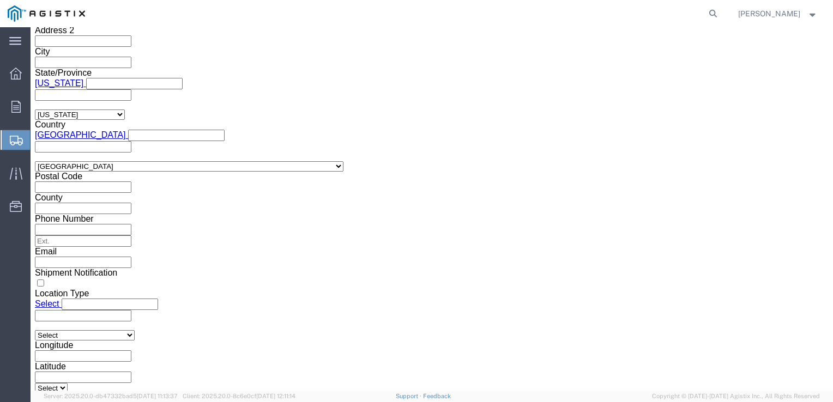
click button "Rate Shipment"
click button "Previous"
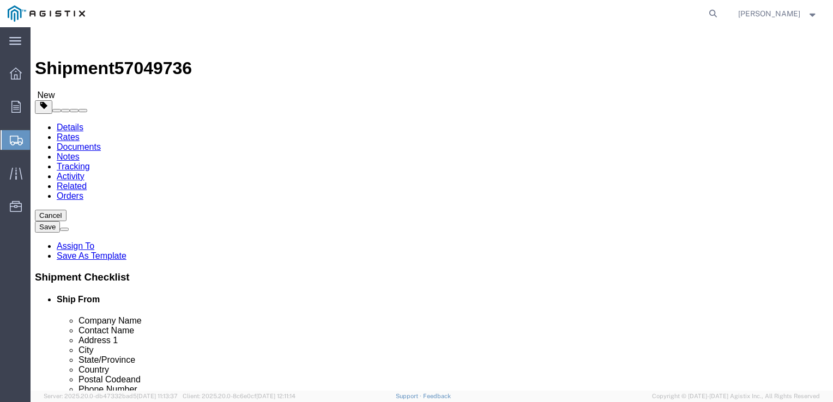
scroll to position [201, 0]
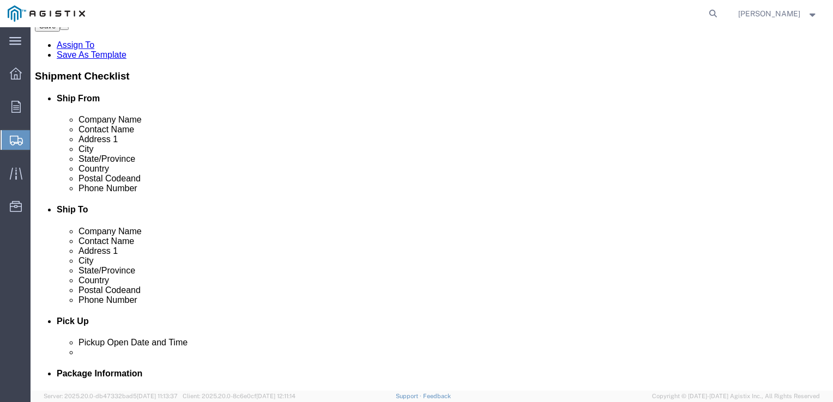
click button "Previous"
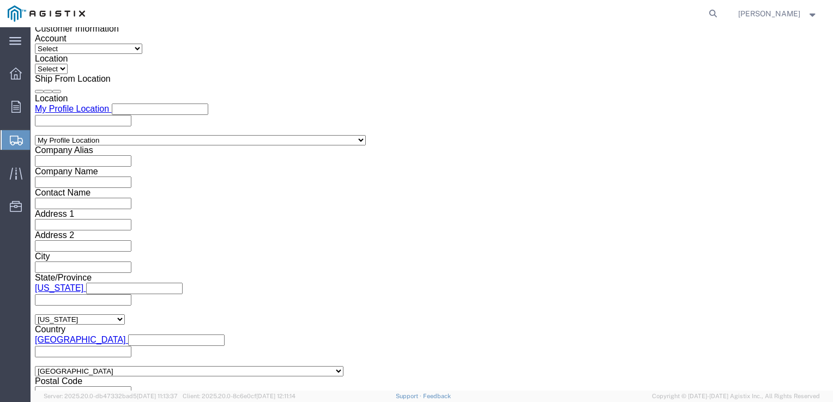
click select "Select Straight Truck"
click div "Previous Continue"
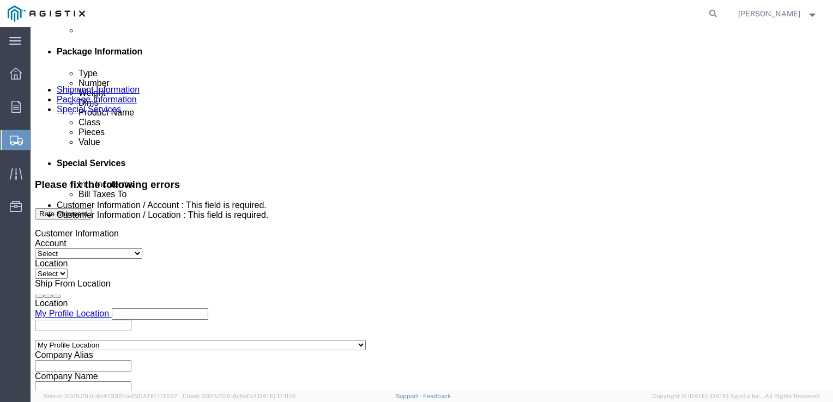
scroll to position [532, 0]
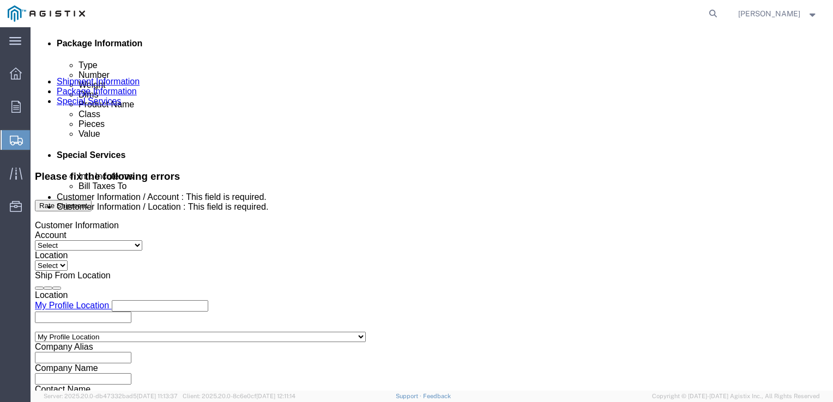
click input "text"
type input "3501423458"
select select "RELNUM"
type input "S100637106"
select select "SALEORDR"
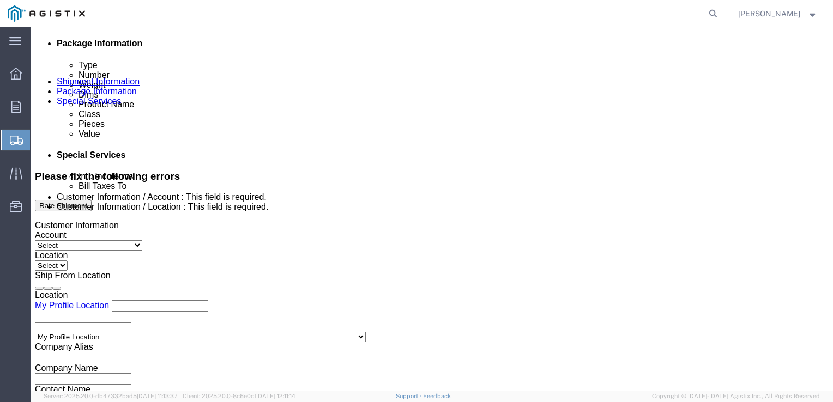
type input "328389"
click button "Rate Shipment"
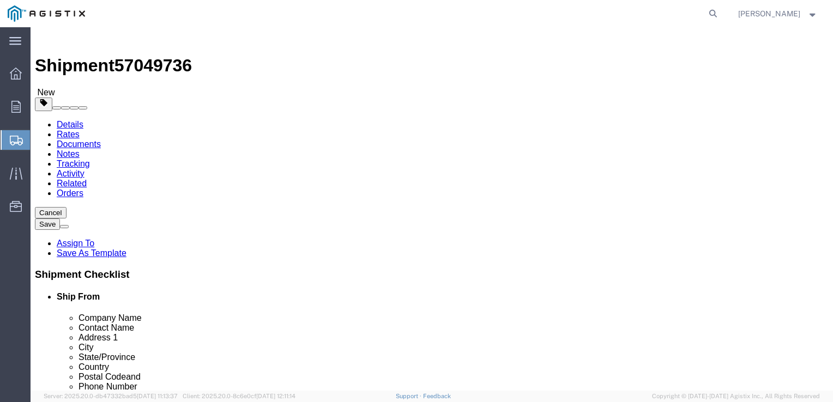
scroll to position [0, 0]
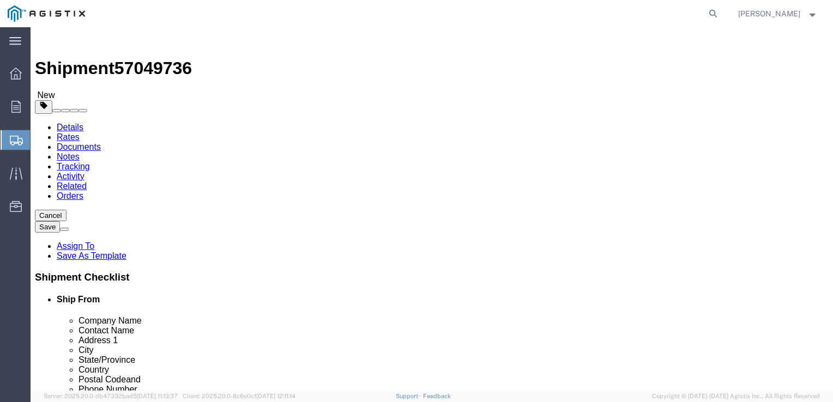
click select "Select PG&E Tube Forgings of America Inc"
select select "9596"
click select "Select PG&E Tube Forgings of America Inc"
select select
click select "Select All Others [GEOGRAPHIC_DATA] [GEOGRAPHIC_DATA] [GEOGRAPHIC_DATA] [GEOGRA…"
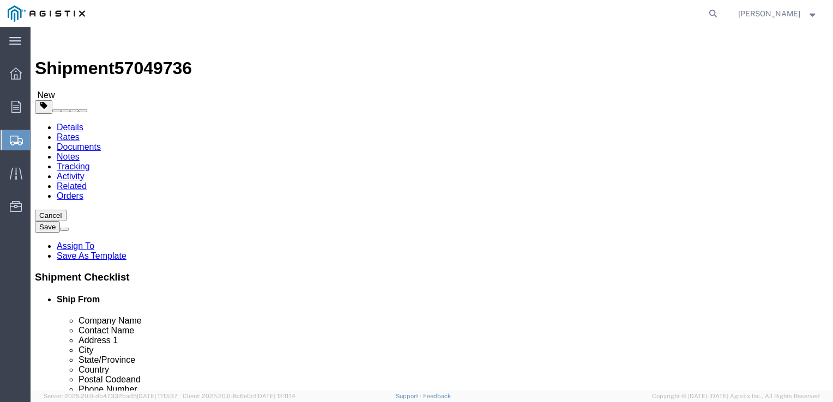
select select "23082"
click select "Select All Others [GEOGRAPHIC_DATA] [GEOGRAPHIC_DATA] [GEOGRAPHIC_DATA] [GEOGRA…"
click button "Rate Shipment"
